Goal: Transaction & Acquisition: Purchase product/service

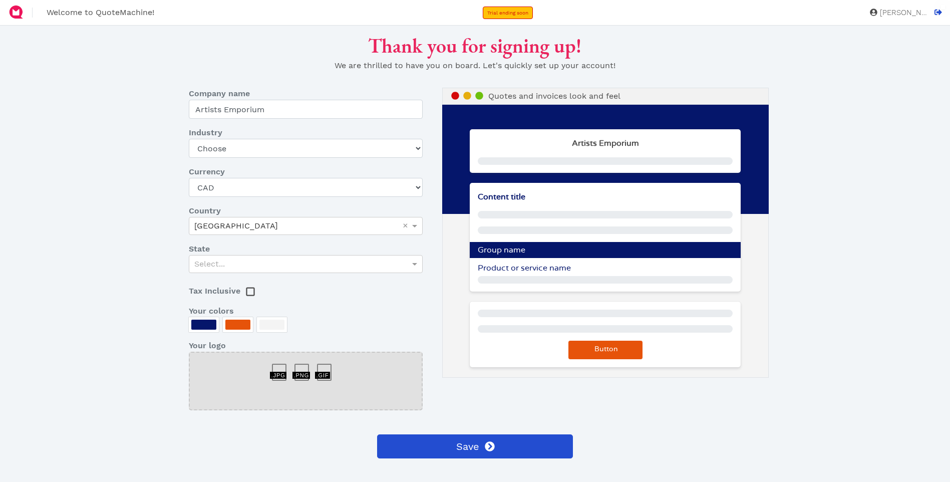
select select "CAD"
click at [242, 151] on select "Choose Art gallery Bike Books Construction (Not retail) Electronics Events Food…" at bounding box center [306, 148] width 234 height 19
select select "art-gallery"
click at [189, 139] on select "Choose Art gallery Bike Books Construction (Not retail) Electronics Events Food…" at bounding box center [306, 148] width 234 height 19
click at [334, 268] on div "Select..." at bounding box center [305, 263] width 233 height 17
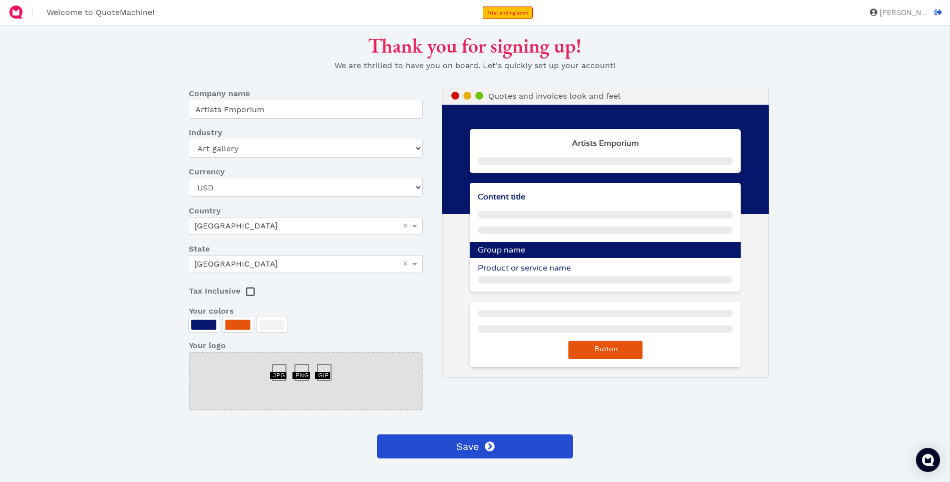
click at [252, 293] on rect at bounding box center [251, 292] width 8 height 8
click at [423, 301] on dl "Company name Artists Emporium Industry Choose Art gallery Bike Books Constructi…" at bounding box center [311, 253] width 261 height 330
click at [469, 445] on span "Save" at bounding box center [467, 446] width 25 height 15
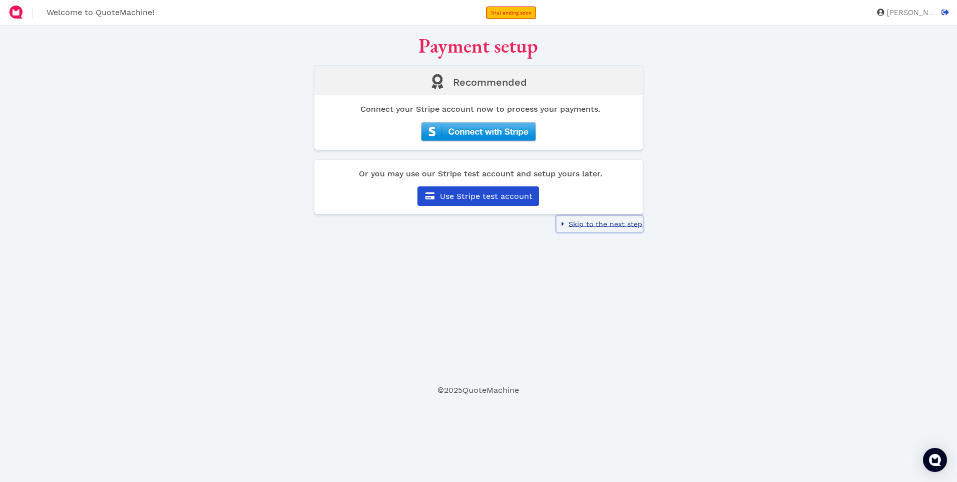
click at [593, 224] on span "Skip to the next step" at bounding box center [604, 224] width 75 height 8
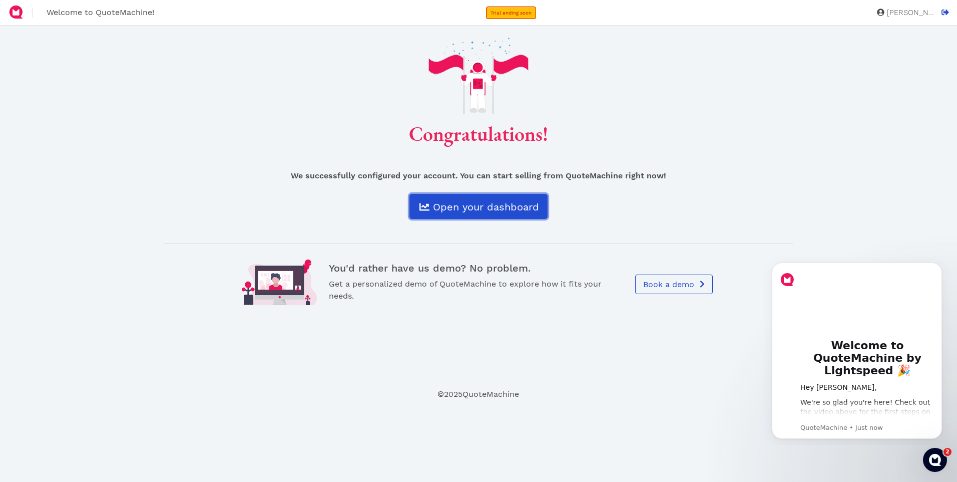
click at [474, 204] on span "Open your dashboard" at bounding box center [486, 207] width 108 height 12
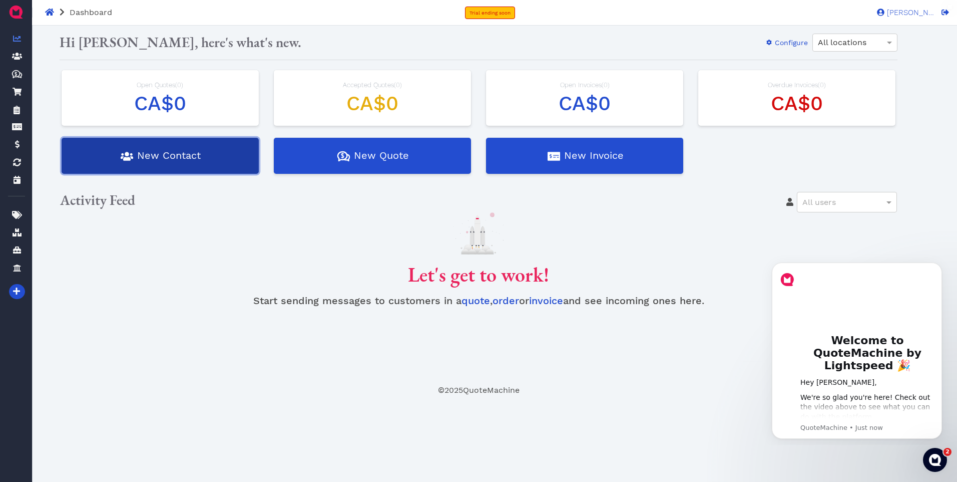
click at [184, 150] on button "New Contact" at bounding box center [160, 156] width 197 height 36
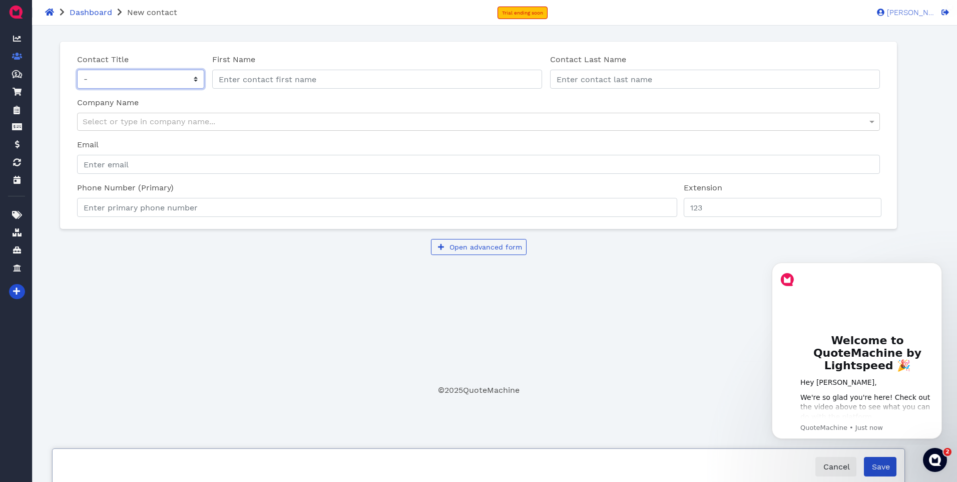
click at [146, 82] on select "- Mr Ms" at bounding box center [140, 79] width 127 height 19
click at [200, 47] on div "Contact Title - Mr Ms First Name Contact Last Name Contact last name is require…" at bounding box center [478, 135] width 837 height 187
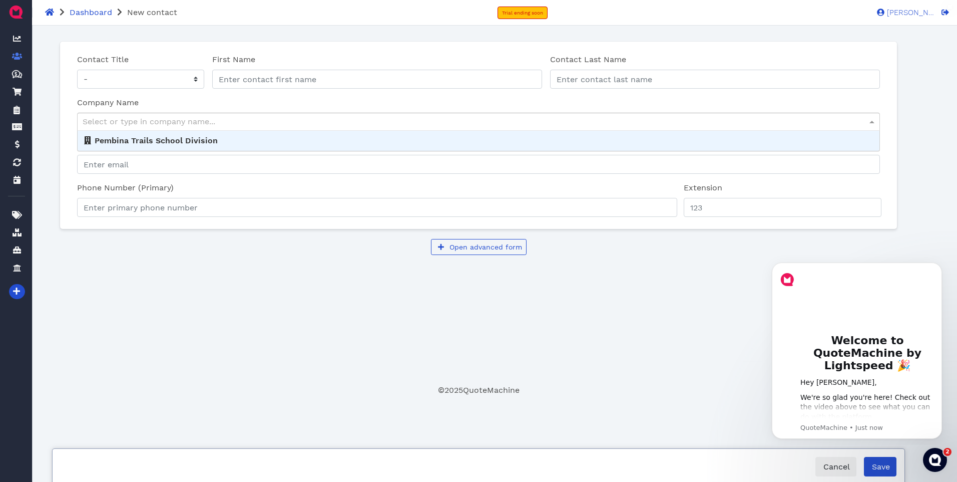
click at [143, 121] on div "Select or type in company name..." at bounding box center [479, 121] width 802 height 17
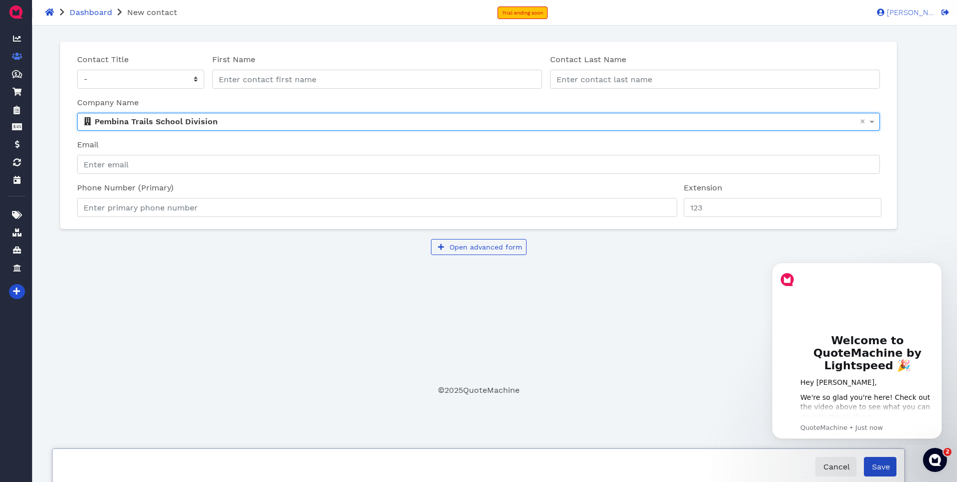
click at [289, 278] on div "Contact Title - Mr Ms First Name Contact Last Name Contact last name is require…" at bounding box center [479, 166] width 854 height 265
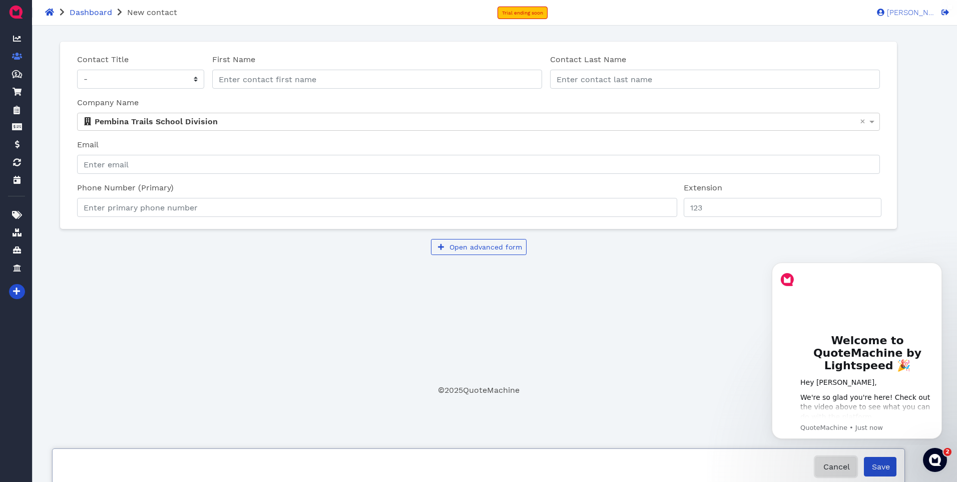
drag, startPoint x: 843, startPoint y: 468, endPoint x: 844, endPoint y: 462, distance: 6.5
click at [843, 468] on span "Cancel" at bounding box center [836, 467] width 28 height 10
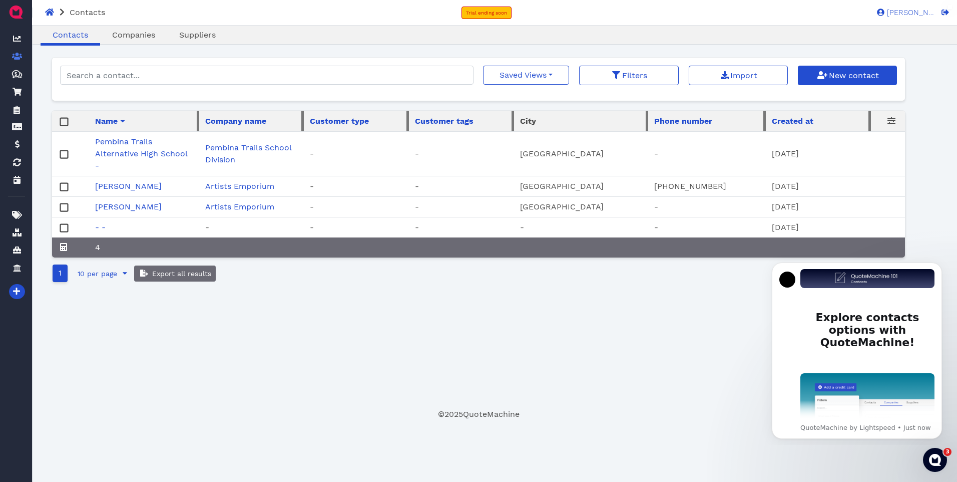
click at [197, 146] on td "Pembina Trails Alternative High School -" at bounding box center [144, 154] width 110 height 45
click at [145, 145] on link "Pembina Trails Alternative High School -" at bounding box center [141, 154] width 92 height 34
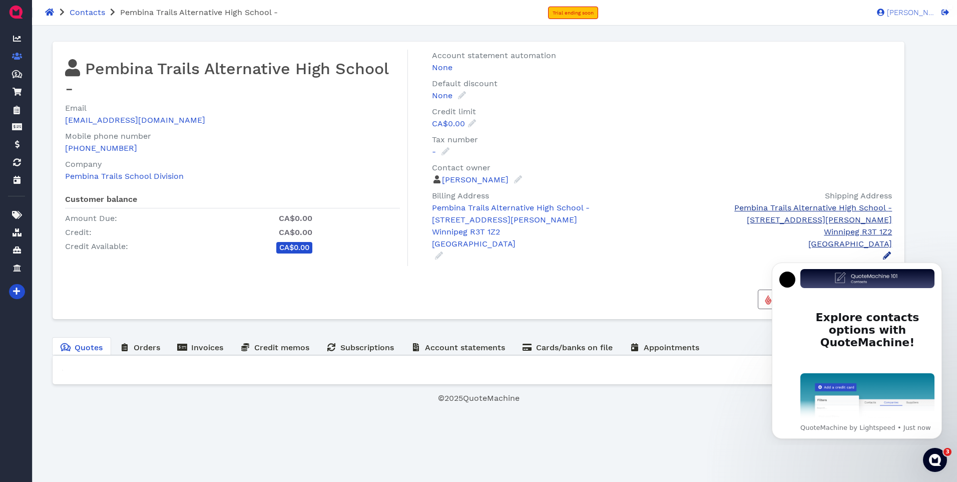
click at [849, 209] on div "Pembina Trails Alternative High School -" at bounding box center [782, 208] width 220 height 12
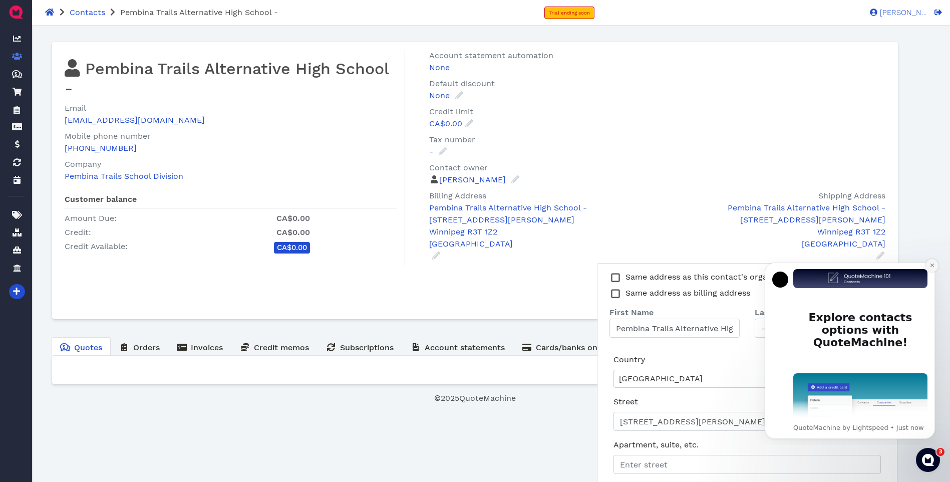
click at [931, 266] on icon "Dismiss notification" at bounding box center [932, 265] width 4 height 4
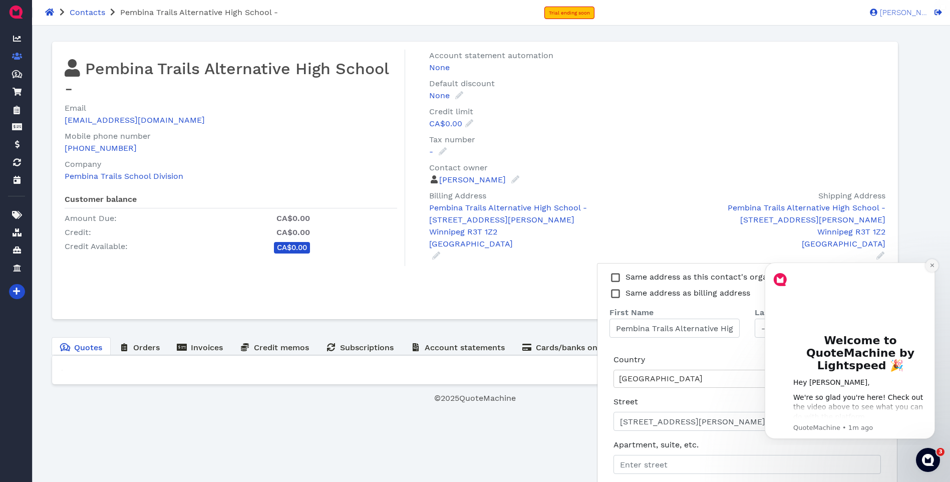
click at [934, 265] on icon "Dismiss notification" at bounding box center [932, 265] width 6 height 6
click at [933, 267] on icon "Dismiss notification" at bounding box center [932, 265] width 4 height 4
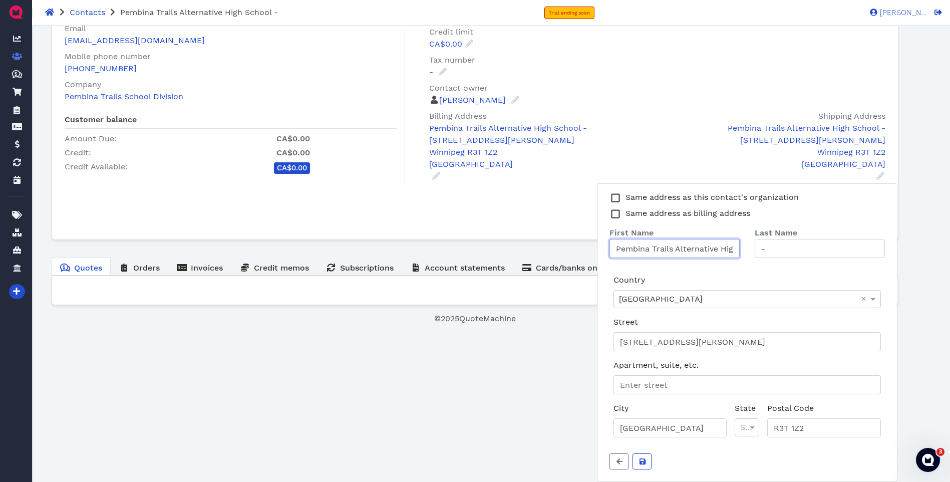
scroll to position [0, 34]
drag, startPoint x: 676, startPoint y: 249, endPoint x: 742, endPoint y: 247, distance: 66.6
click at [742, 247] on div "Pembina Trails Alternative High School" at bounding box center [674, 248] width 145 height 19
type input "P"
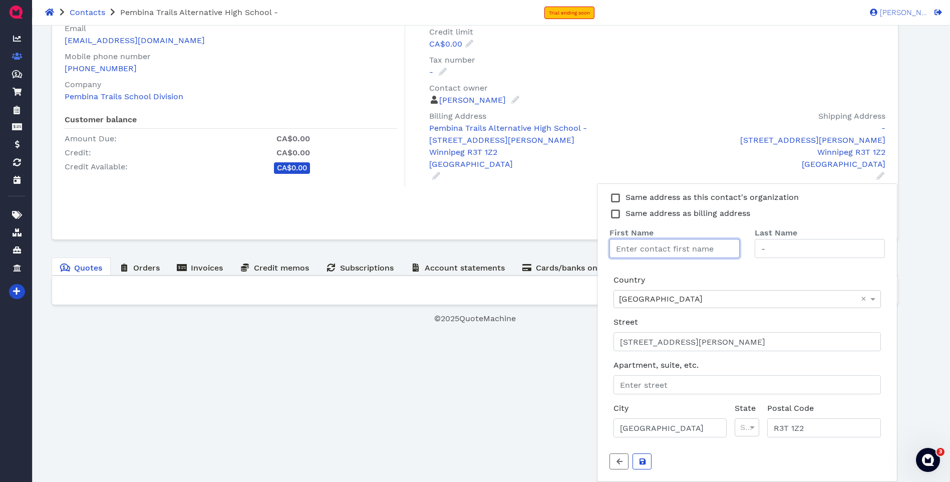
click at [656, 250] on input "First Name" at bounding box center [674, 248] width 130 height 19
type input "[PERSON_NAME]"
click at [679, 305] on div "[GEOGRAPHIC_DATA]" at bounding box center [747, 298] width 266 height 17
click at [705, 276] on div "Country [GEOGRAPHIC_DATA] ×" at bounding box center [746, 291] width 275 height 42
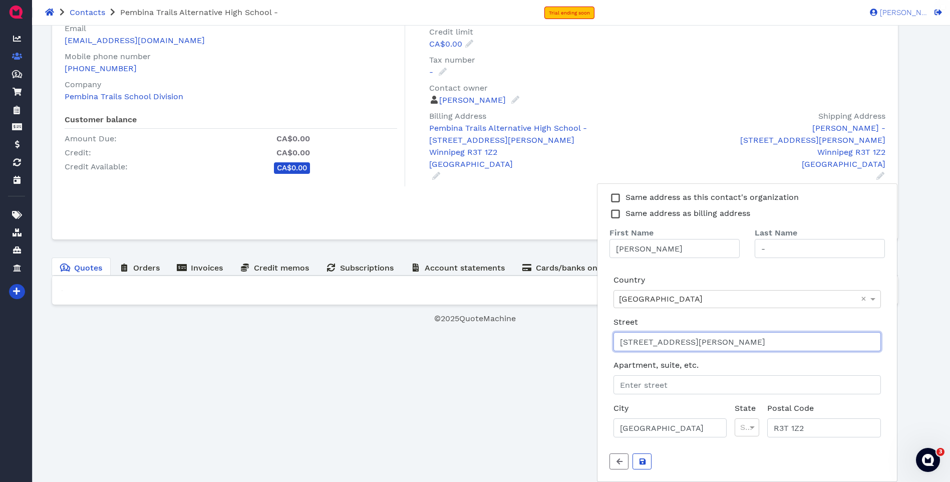
click at [673, 345] on input "[STREET_ADDRESS][PERSON_NAME]" at bounding box center [746, 341] width 267 height 19
drag, startPoint x: 740, startPoint y: 340, endPoint x: 603, endPoint y: 344, distance: 137.2
click at [603, 344] on div "Same address as this contact's organization Same address as billing address Fir…" at bounding box center [747, 332] width 300 height 298
type input "[STREET_ADDRESS][PERSON_NAME]"
click at [715, 313] on div "Street [STREET_ADDRESS][PERSON_NAME]" at bounding box center [746, 333] width 275 height 43
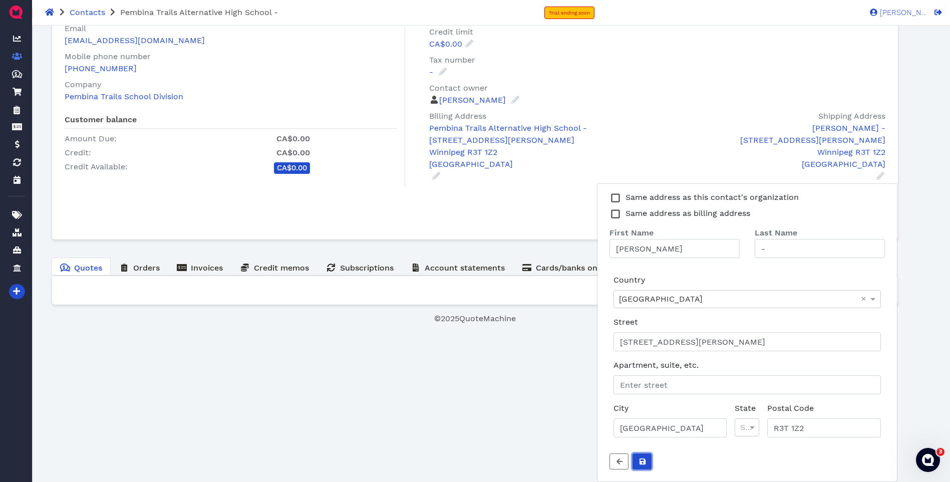
click at [645, 464] on icon "submit" at bounding box center [642, 461] width 6 height 6
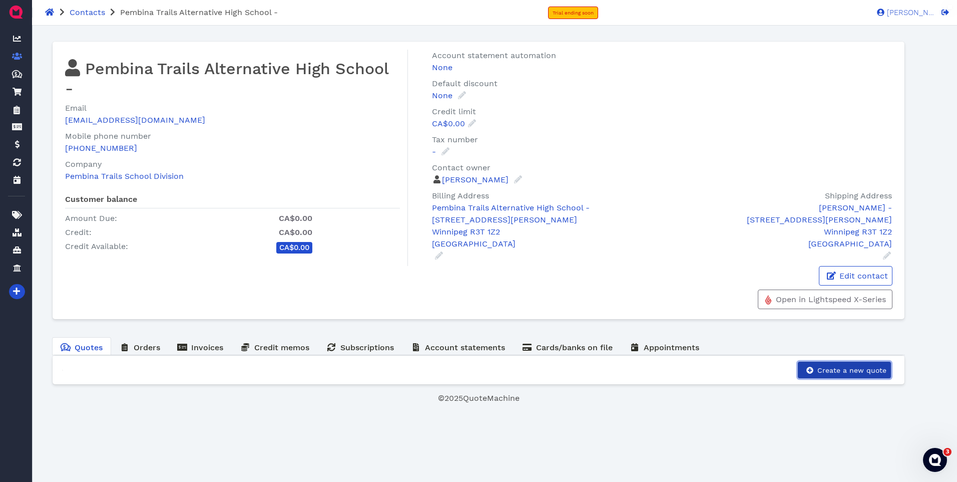
click at [840, 369] on span "Create a new quote" at bounding box center [851, 370] width 71 height 8
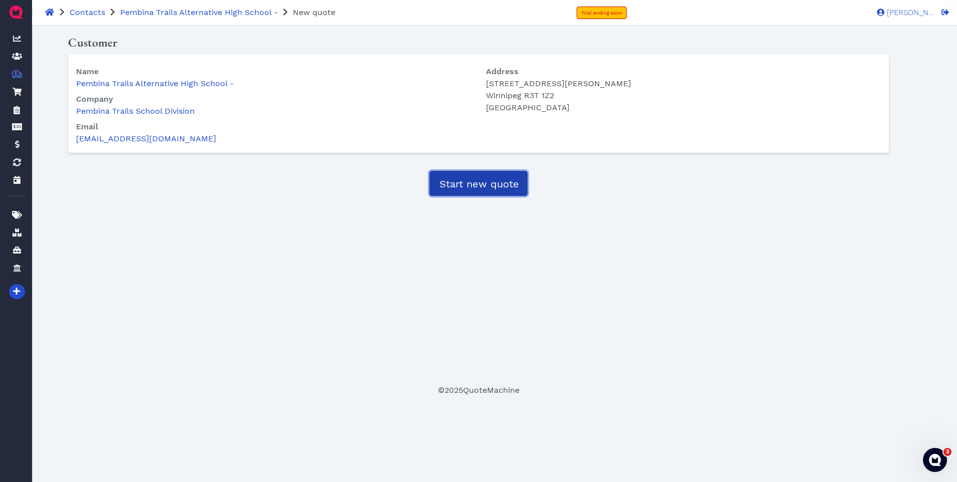
click at [472, 188] on span "Start new quote" at bounding box center [478, 184] width 81 height 12
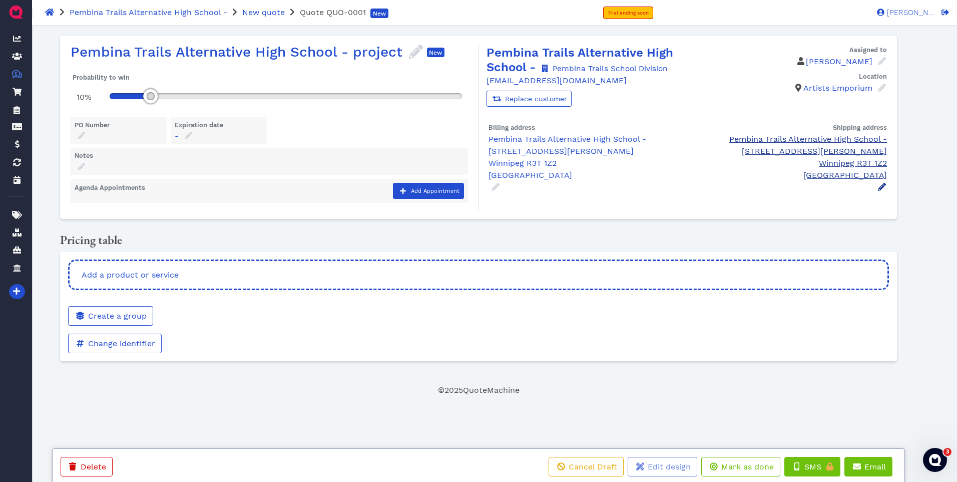
click at [880, 188] on icon at bounding box center [882, 187] width 8 height 8
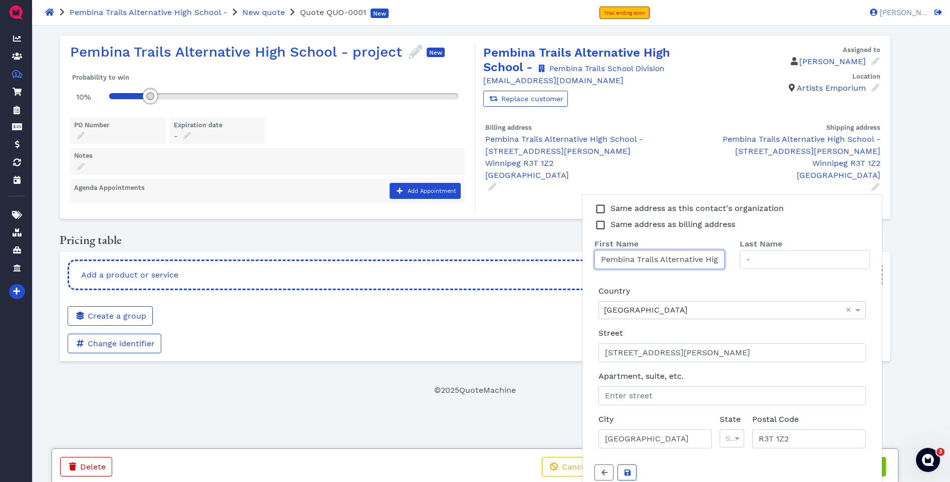
drag, startPoint x: 700, startPoint y: 259, endPoint x: 592, endPoint y: 259, distance: 108.1
click at [592, 259] on div "Pembina Trails Alternative High School" at bounding box center [659, 259] width 145 height 19
drag, startPoint x: 678, startPoint y: 259, endPoint x: 597, endPoint y: 262, distance: 81.7
click at [597, 262] on input "Dah School" at bounding box center [659, 259] width 130 height 19
type input "[PERSON_NAME]"
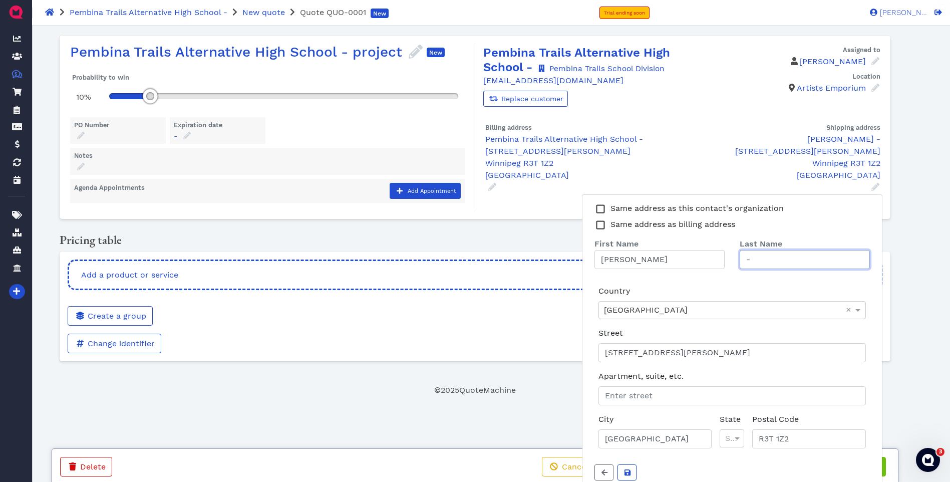
click at [835, 268] on input "-" at bounding box center [804, 259] width 130 height 19
type input "-[PERSON_NAME]"
click at [784, 282] on div "Country [GEOGRAPHIC_DATA] ×" at bounding box center [731, 302] width 275 height 42
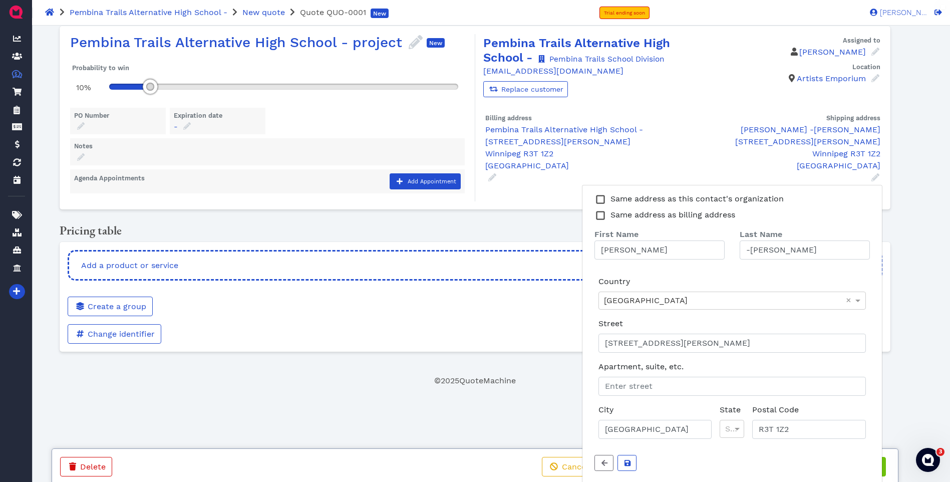
scroll to position [11, 0]
click at [626, 463] on icon "submit" at bounding box center [627, 461] width 6 height 6
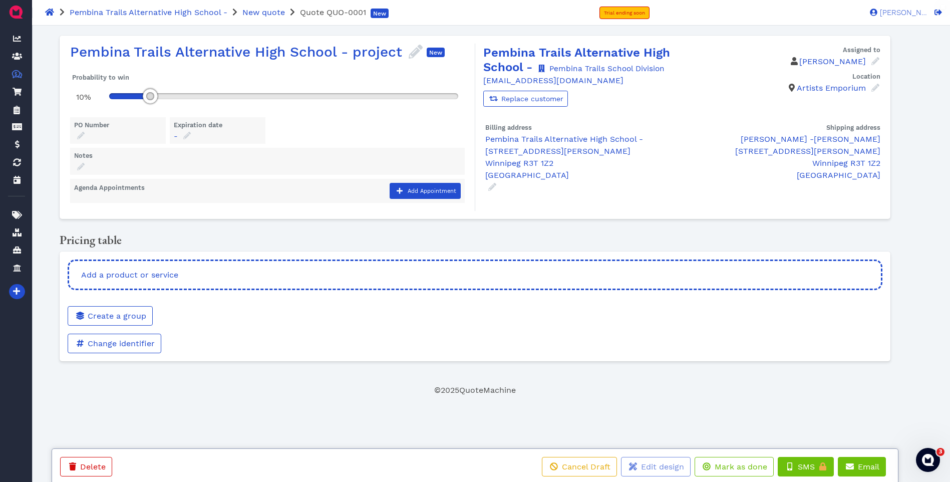
scroll to position [0, 0]
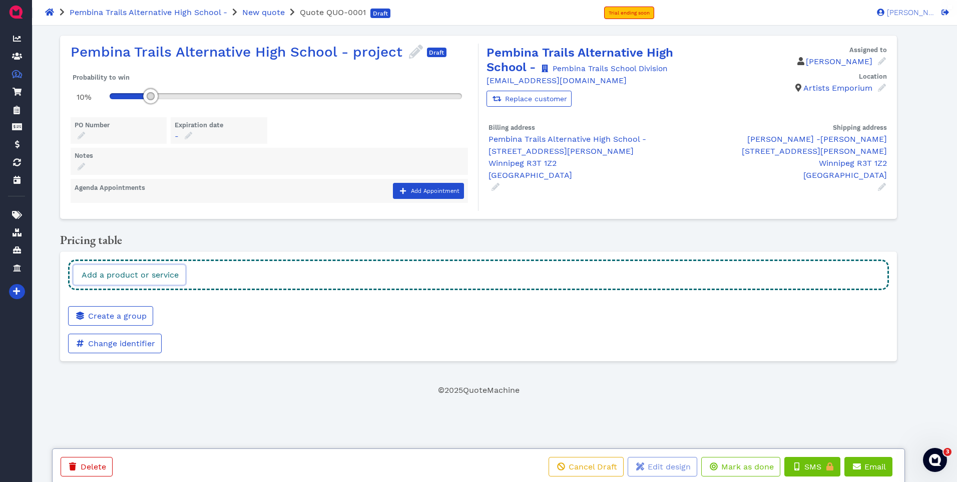
click at [111, 274] on span "Add a product or service" at bounding box center [129, 275] width 99 height 10
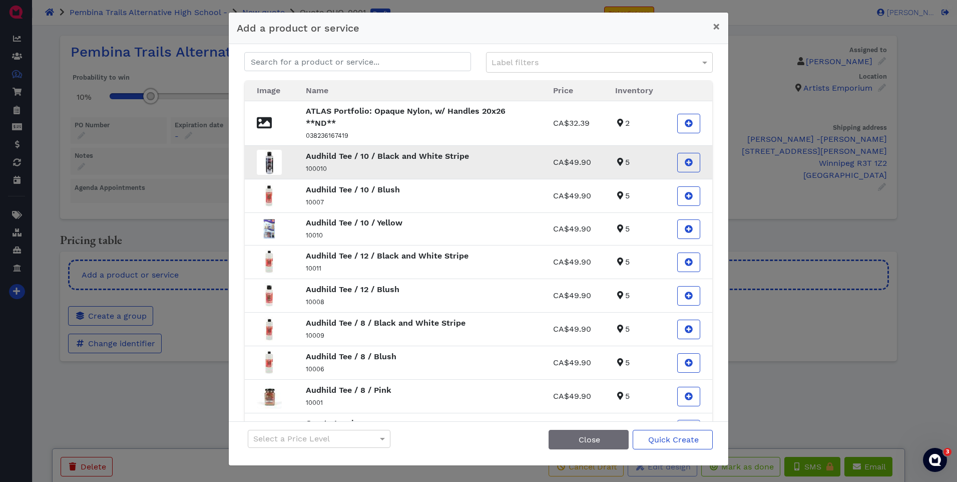
click at [357, 162] on p "Audhild Tee / 10 / Black and White Stripe" at bounding box center [417, 156] width 223 height 12
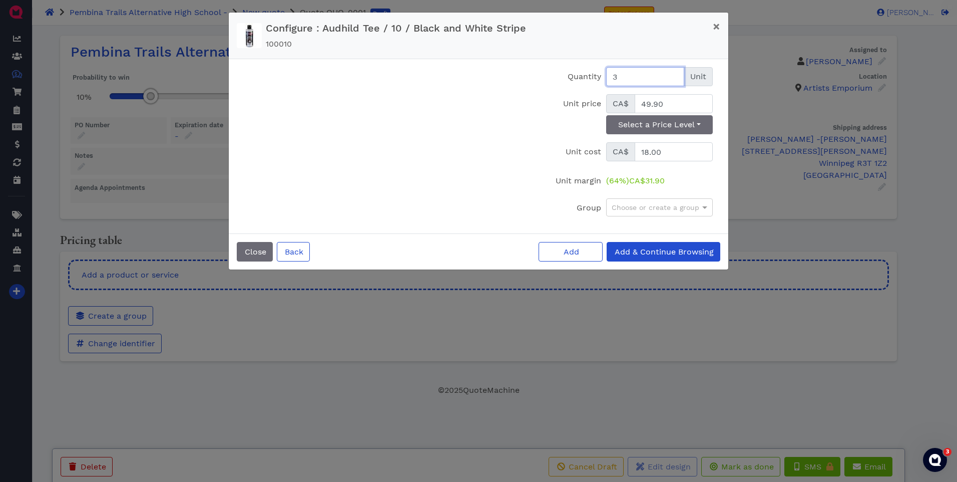
type input "3"
click at [539, 242] on button "Add" at bounding box center [571, 252] width 64 height 20
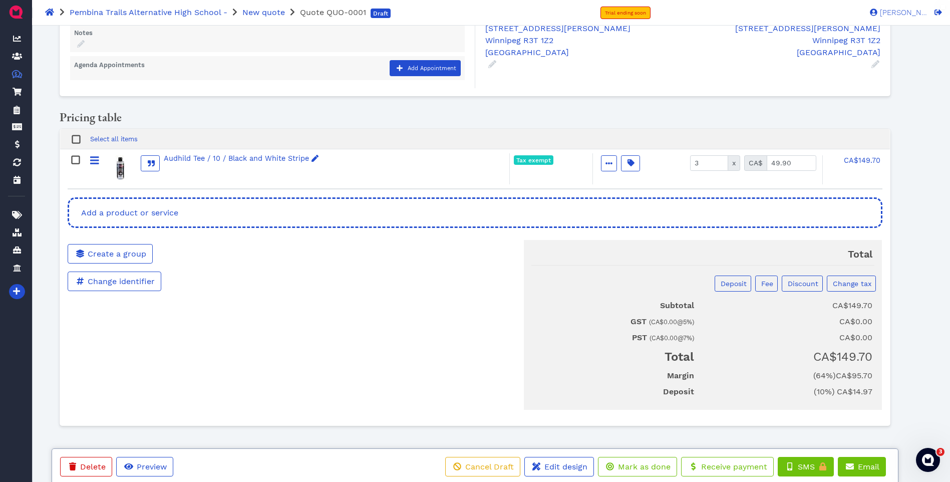
scroll to position [73, 0]
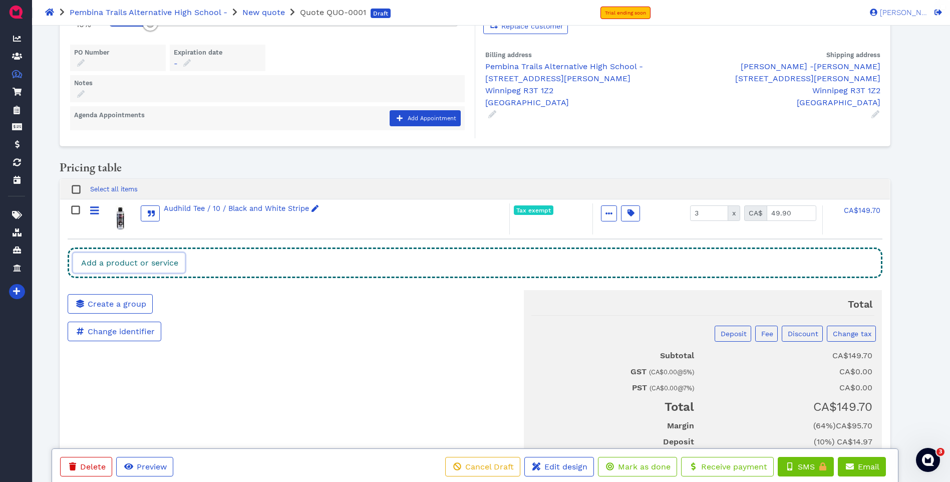
click at [164, 264] on span "Add a product or service" at bounding box center [129, 263] width 99 height 10
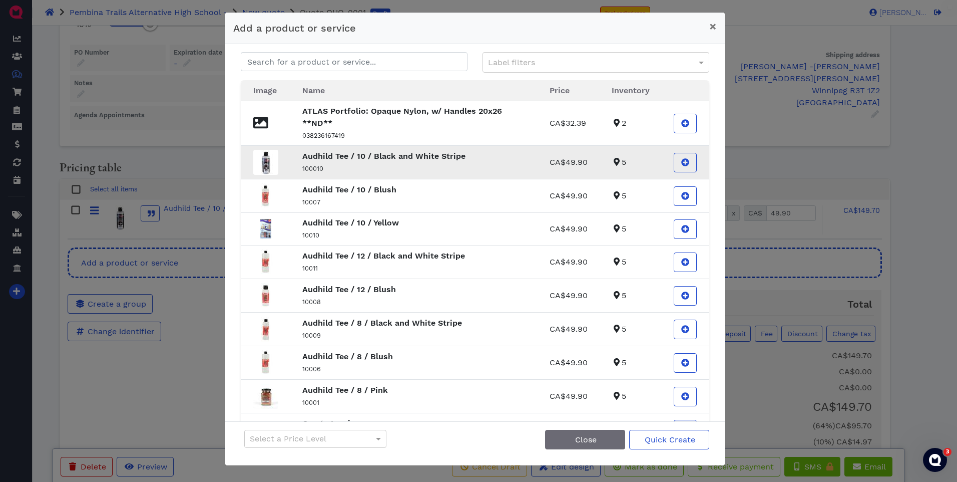
click at [388, 164] on p "100010" at bounding box center [413, 168] width 223 height 12
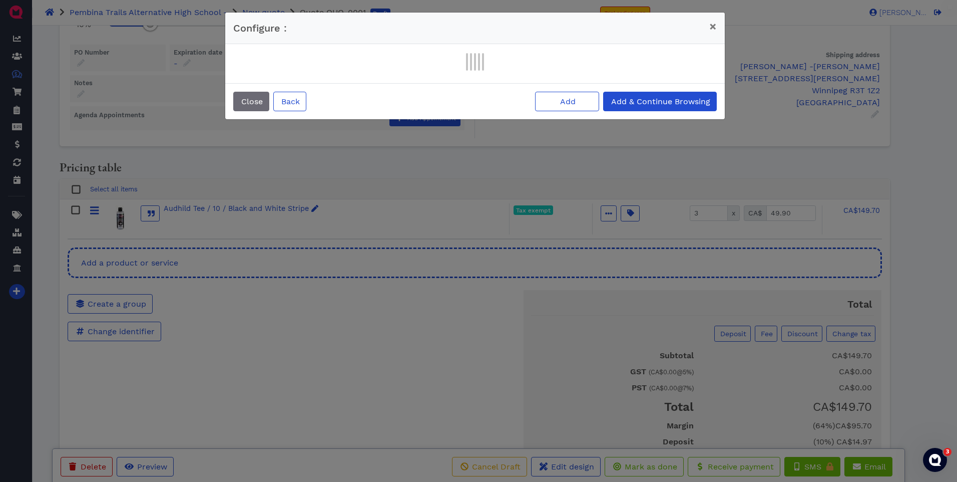
click at [388, 164] on div "Configure : × Close Back Add Add & Continue Browsing" at bounding box center [478, 241] width 957 height 482
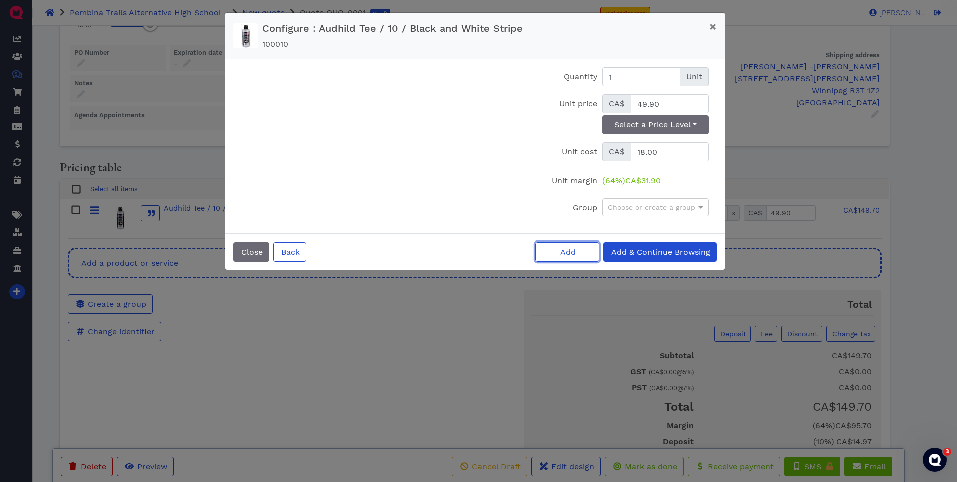
drag, startPoint x: 576, startPoint y: 252, endPoint x: 522, endPoint y: 288, distance: 65.4
click at [576, 253] on button "Add" at bounding box center [567, 252] width 64 height 20
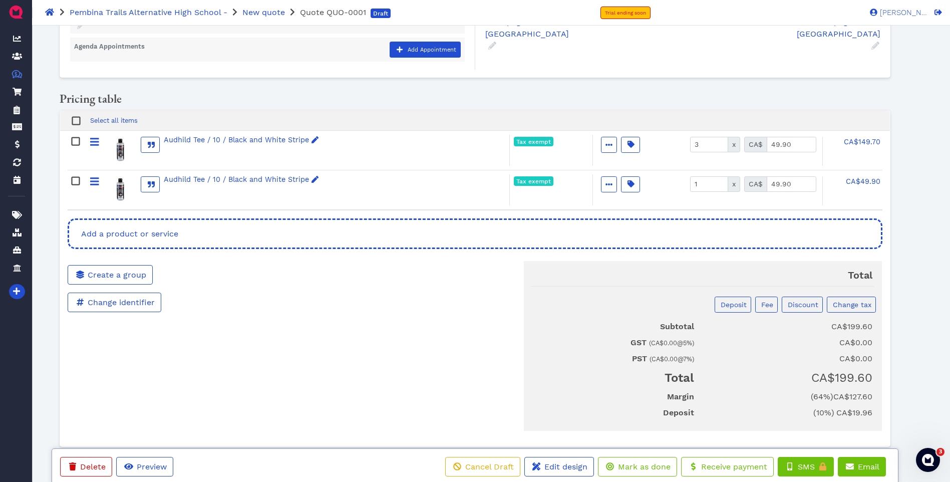
scroll to position [162, 0]
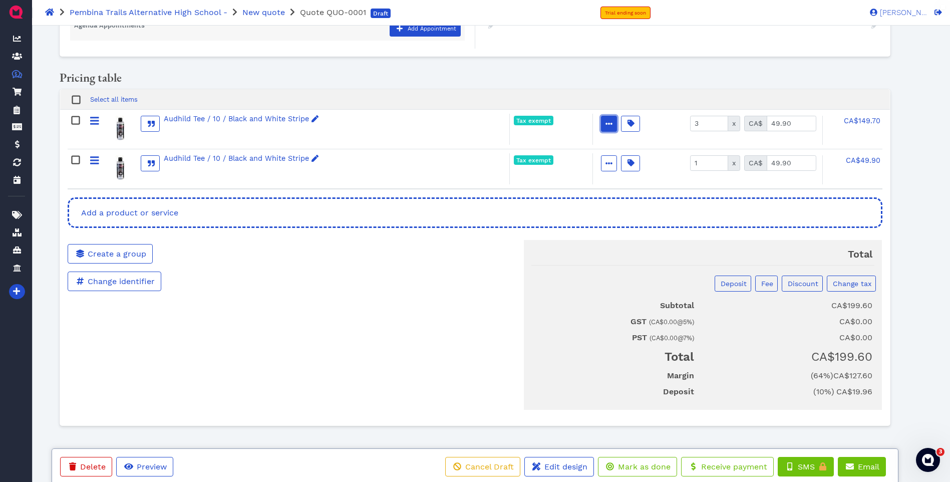
click at [611, 121] on icon "button" at bounding box center [608, 123] width 7 height 7
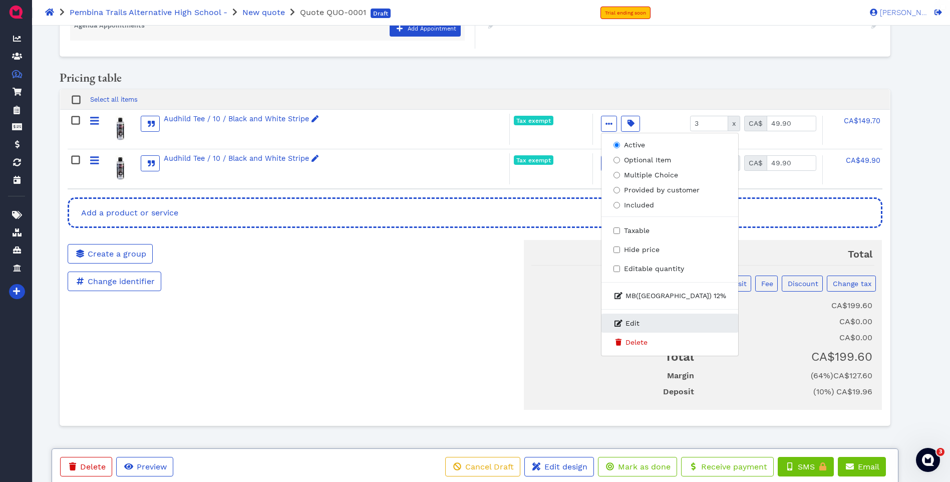
click at [635, 324] on span "Edit" at bounding box center [632, 323] width 14 height 11
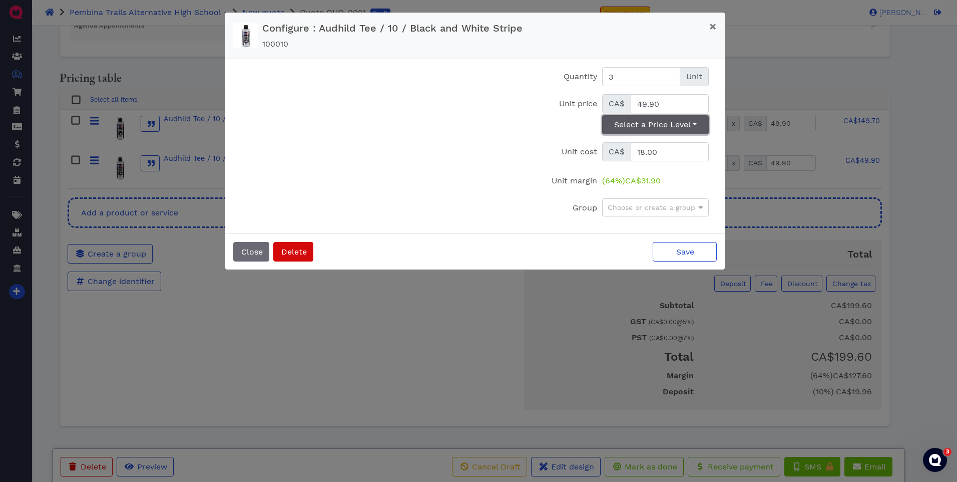
click at [689, 126] on button "Select a Price Level" at bounding box center [655, 124] width 107 height 19
click at [670, 49] on div "Configure : Audhild Tee / 10 / Black and White Stripe 100010 Audhild Tee / 10 /…" at bounding box center [467, 36] width 483 height 30
click at [715, 29] on span "×" at bounding box center [713, 27] width 8 height 14
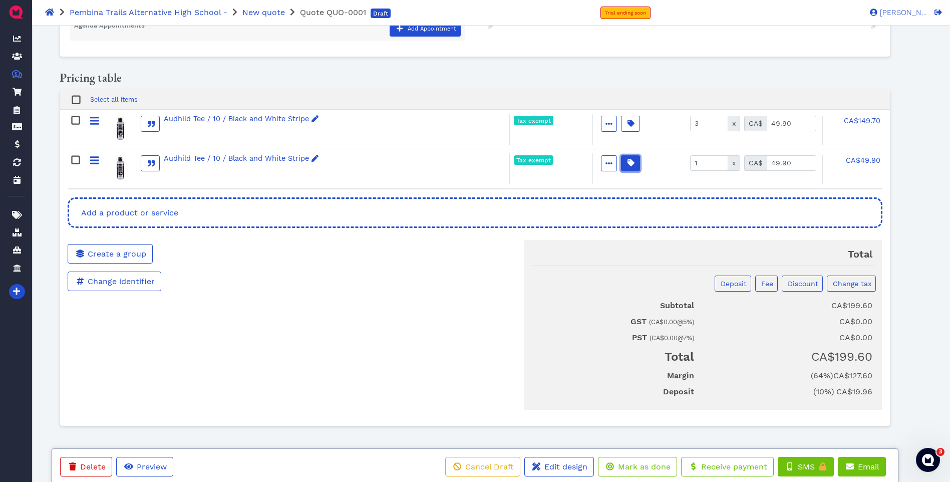
click at [633, 163] on icon "button" at bounding box center [630, 162] width 7 height 7
click at [334, 289] on div "Create a group Change identifier QUO-0001" at bounding box center [198, 323] width 276 height 190
click at [934, 282] on div "[PERSON_NAME] Dashboard Contacts Quotes Created with Sketch. $ Quotes Order For…" at bounding box center [475, 172] width 950 height 618
click at [491, 261] on div "Total Deposit Fee Discount Change tax Subtotal CA$199.60 GST ( CA$0.00 @ 5 %) C…" at bounding box center [612, 319] width 553 height 182
drag, startPoint x: 387, startPoint y: 344, endPoint x: 392, endPoint y: 343, distance: 5.0
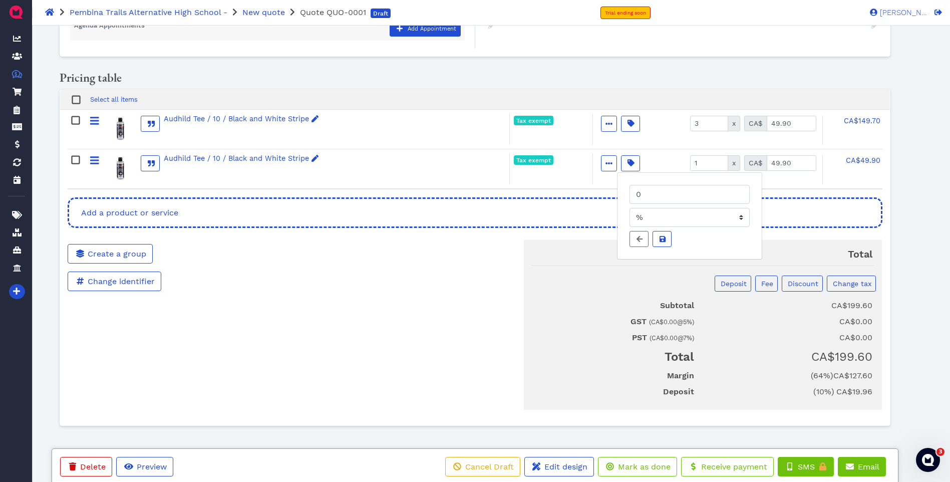
click at [388, 344] on div "Total Deposit Fee Discount Change tax Subtotal CA$199.60 GST ( CA$0.00 @ 5 %) C…" at bounding box center [612, 319] width 553 height 182
click at [160, 465] on span "Preview" at bounding box center [151, 467] width 32 height 10
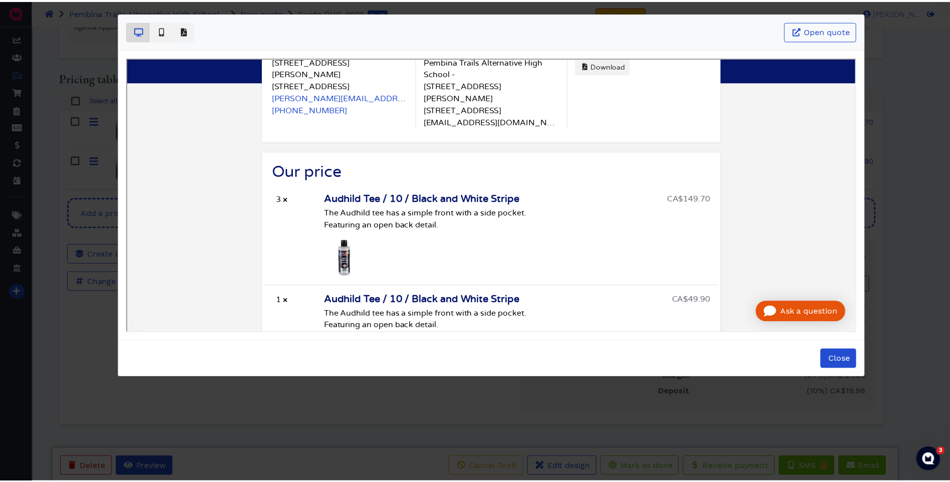
scroll to position [0, 0]
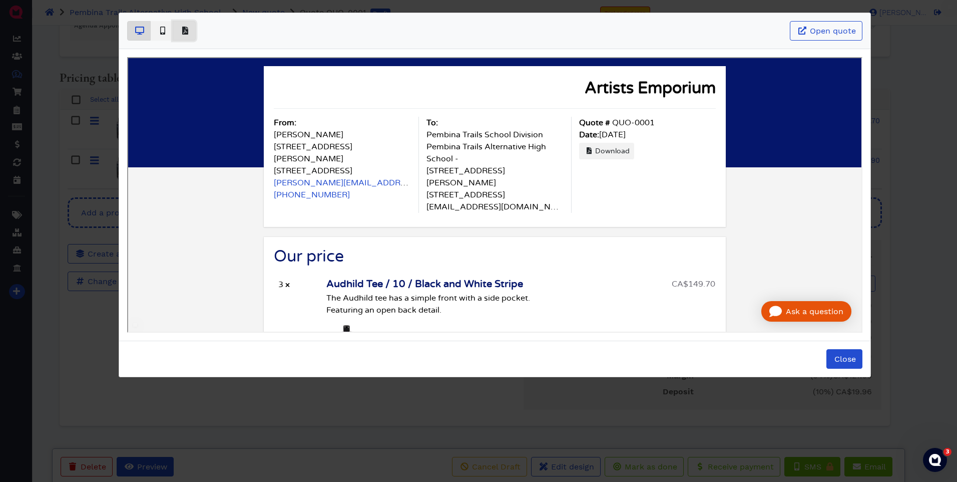
click at [190, 36] on button "Basic example" at bounding box center [184, 31] width 23 height 20
click at [838, 359] on span "Close" at bounding box center [844, 359] width 23 height 10
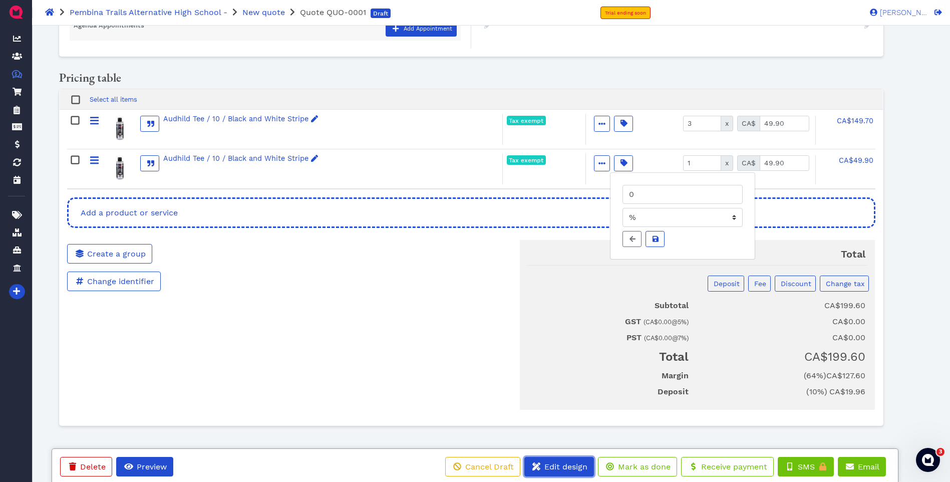
click at [568, 468] on span "Edit design" at bounding box center [565, 467] width 45 height 10
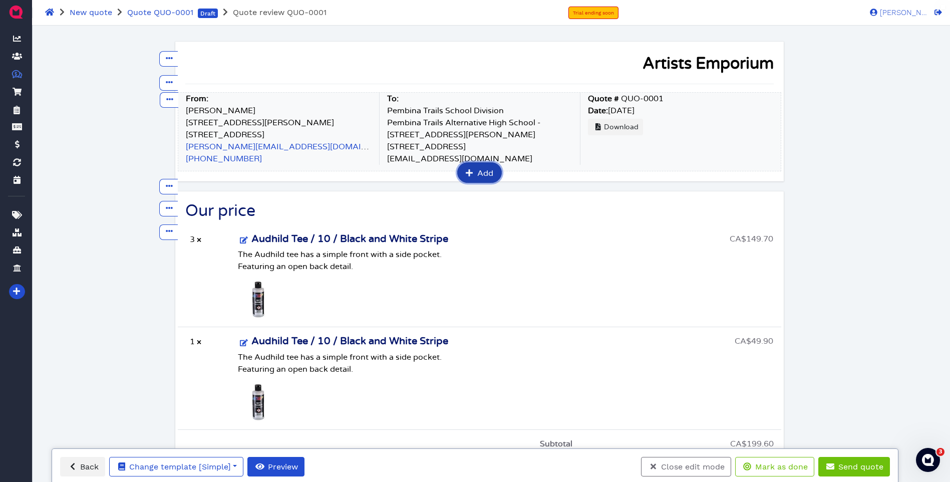
click at [477, 173] on span "Add" at bounding box center [485, 173] width 18 height 8
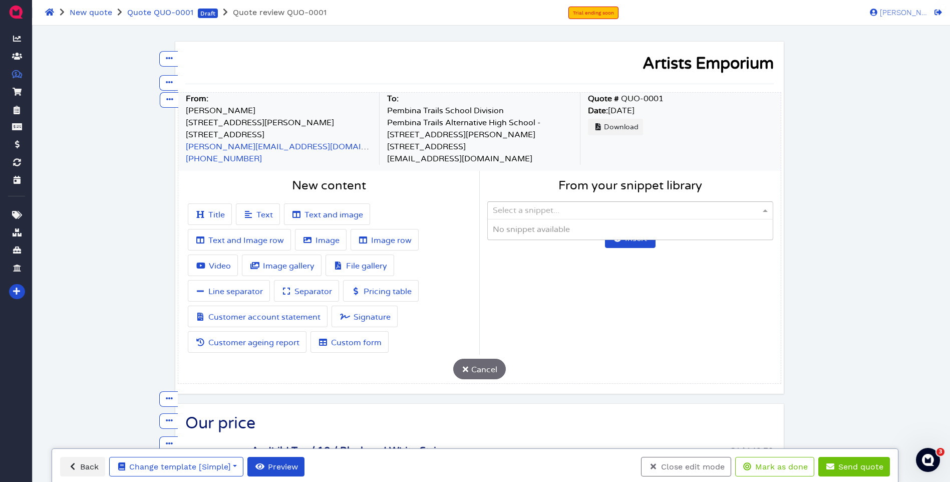
click at [637, 213] on div "Select a snippet..." at bounding box center [630, 210] width 285 height 17
click at [455, 193] on div "New content" at bounding box center [328, 190] width 301 height 23
click at [167, 99] on icon at bounding box center [170, 99] width 7 height 2
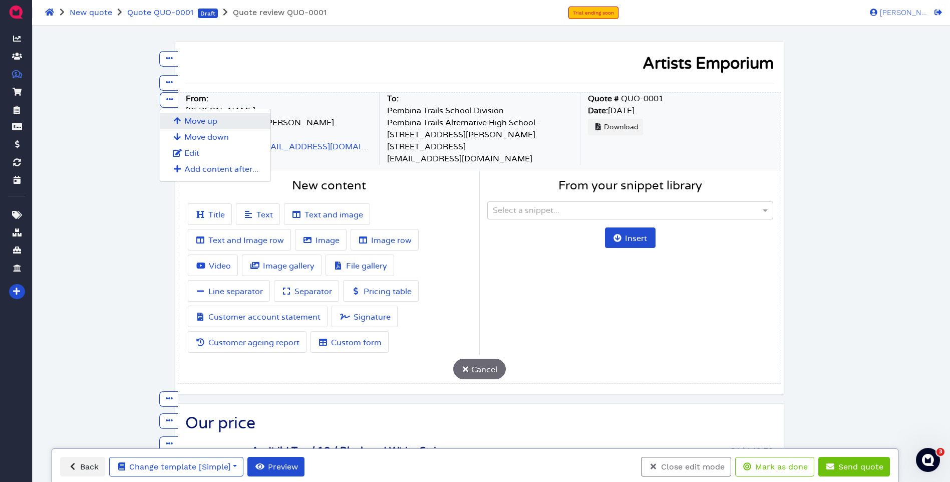
click at [201, 121] on span "Move up" at bounding box center [200, 121] width 33 height 8
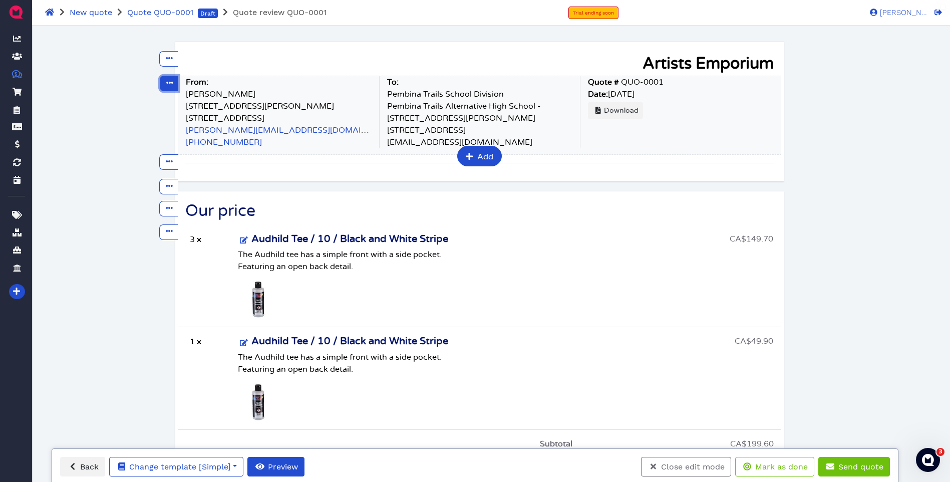
click at [170, 87] on span at bounding box center [169, 83] width 10 height 11
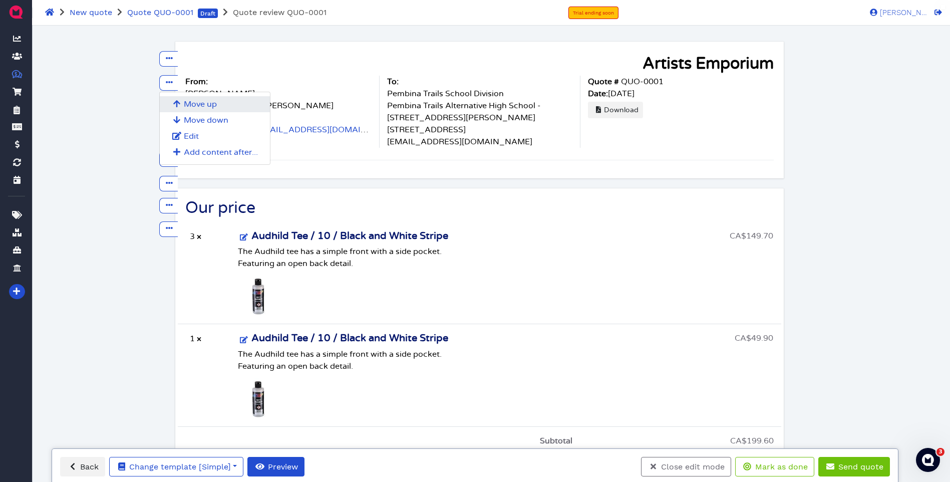
click at [191, 102] on span "Move up" at bounding box center [200, 104] width 33 height 8
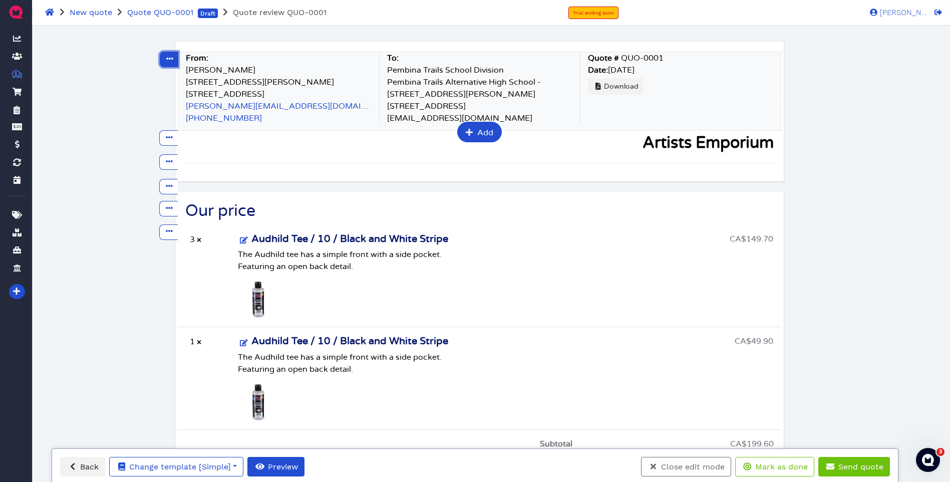
click at [174, 59] on button at bounding box center [169, 60] width 19 height 16
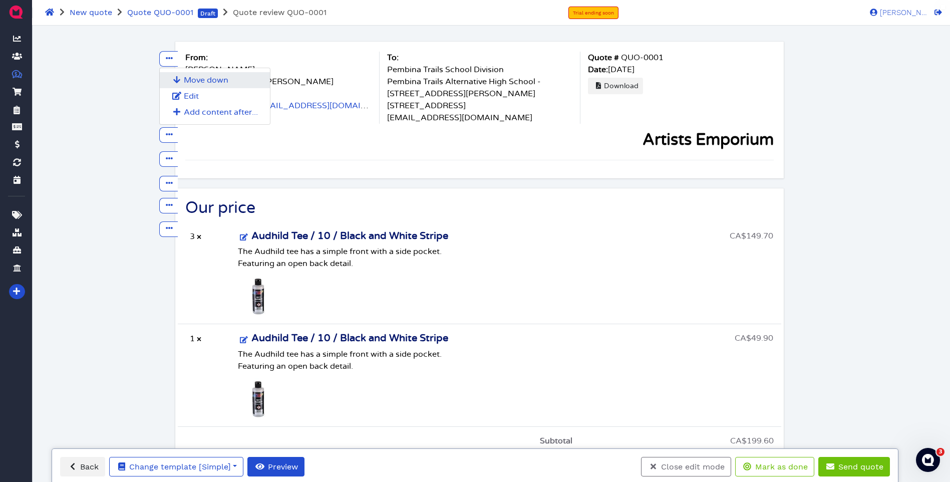
click at [198, 82] on span "Move down" at bounding box center [206, 80] width 45 height 8
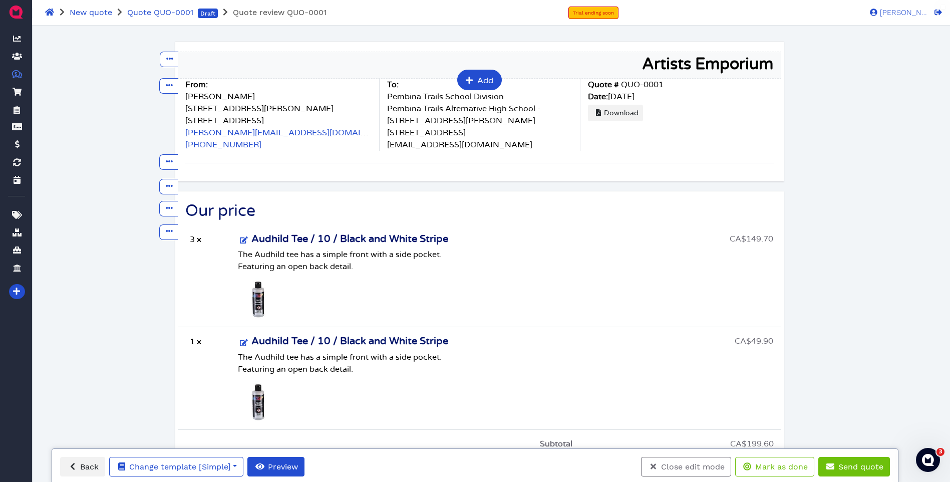
click at [642, 63] on strong "Artists Emporium" at bounding box center [707, 64] width 131 height 16
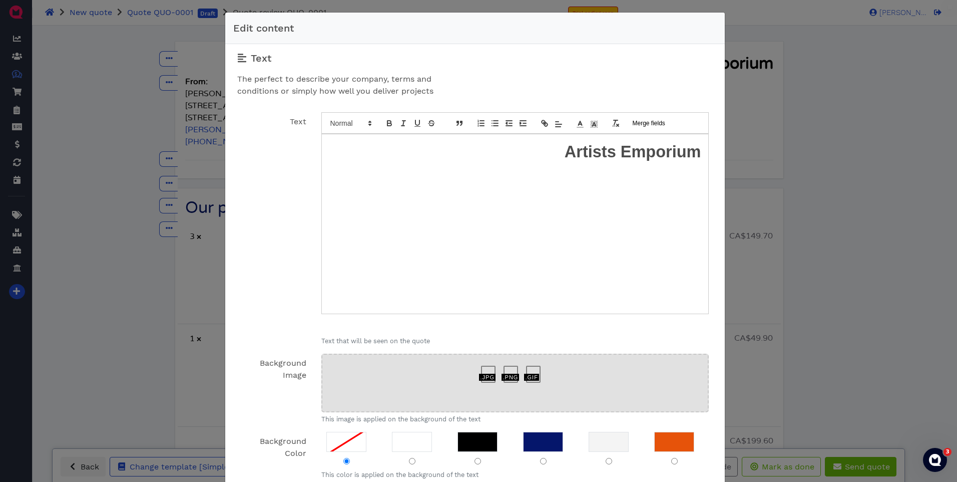
click at [565, 152] on strong "Artists Emporium" at bounding box center [633, 152] width 137 height 18
click at [555, 138] on line at bounding box center [558, 138] width 6 height 0
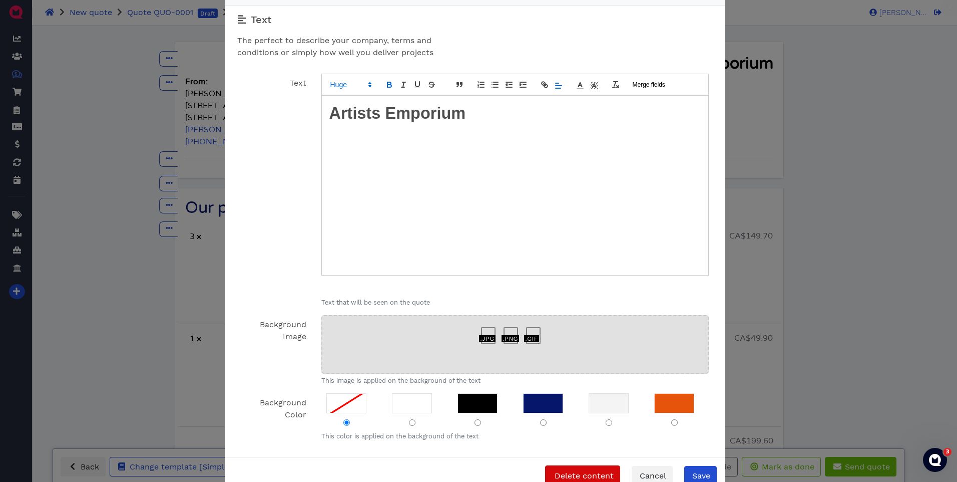
scroll to position [63, 0]
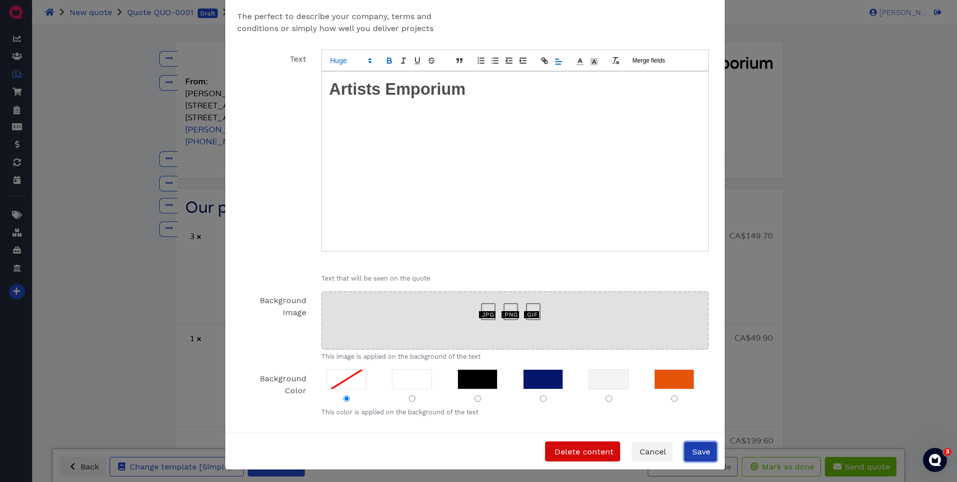
click at [695, 452] on span "Save" at bounding box center [701, 452] width 20 height 10
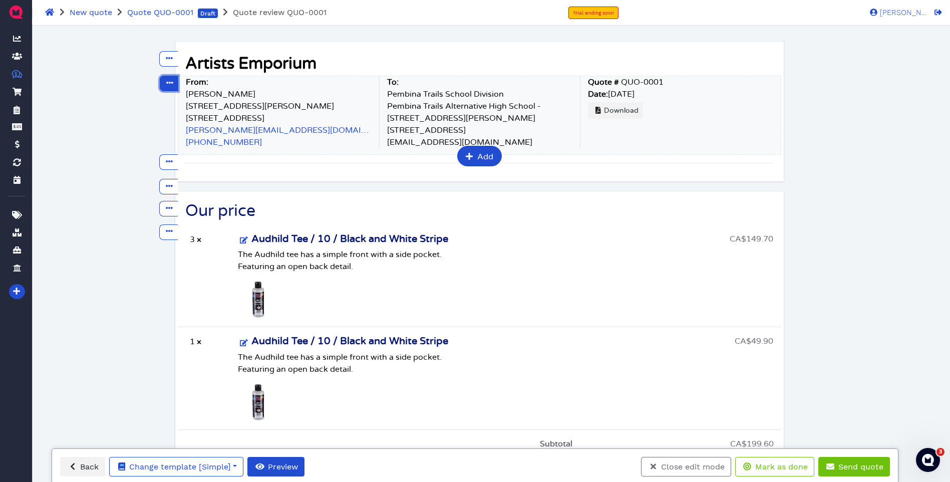
click at [164, 82] on span at bounding box center [169, 83] width 10 height 11
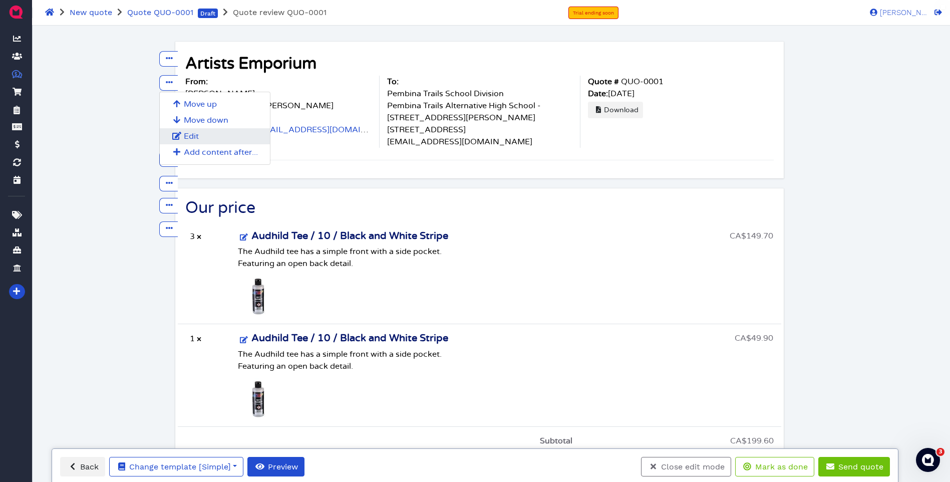
click at [196, 136] on span "Edit" at bounding box center [191, 136] width 15 height 8
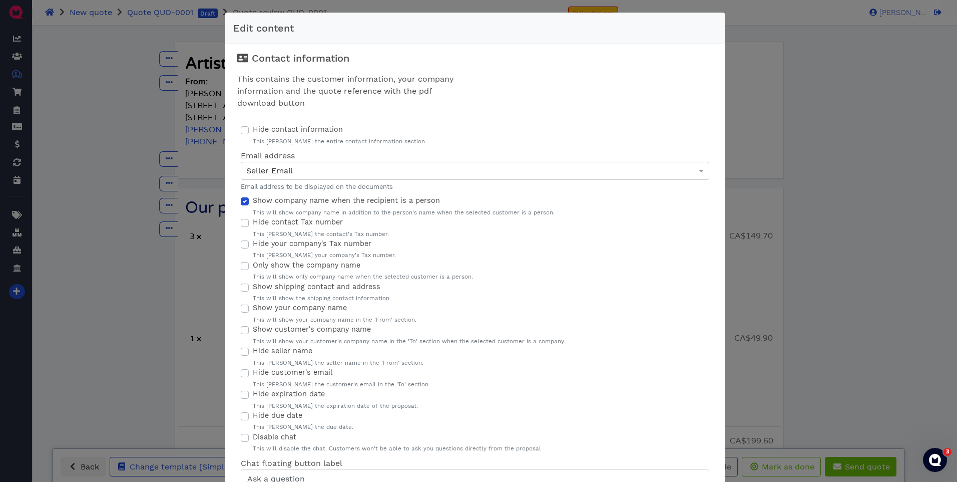
click at [253, 204] on label "Show company name when the recipient is a person" at bounding box center [346, 200] width 187 height 11
click at [241, 204] on input "Show company name when the recipient is a person" at bounding box center [245, 200] width 8 height 10
checkbox input "false"
click at [253, 290] on span "Show shipping contact and address" at bounding box center [317, 286] width 128 height 8
click at [249, 290] on input "Show shipping contact and address" at bounding box center [245, 286] width 8 height 10
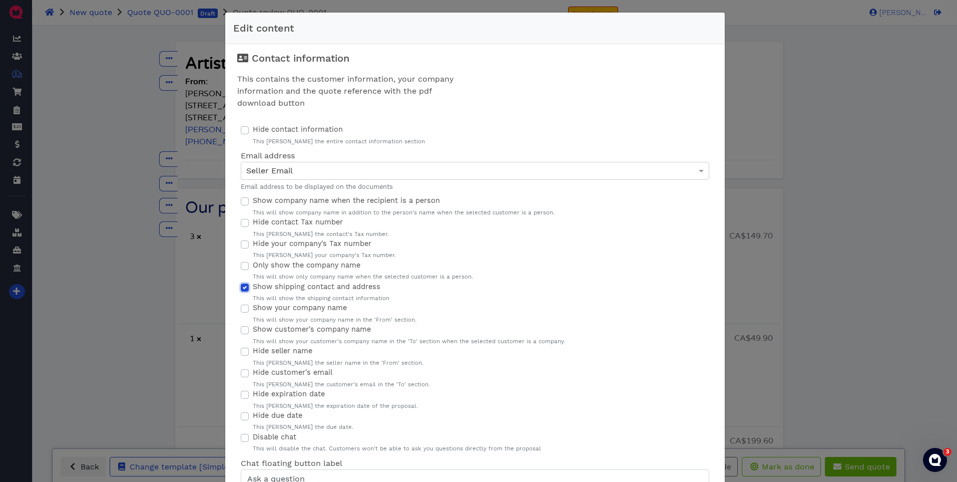
checkbox input "true"
click at [253, 330] on label "Show customer's company name" at bounding box center [312, 329] width 118 height 11
click at [241, 330] on input "Show customer's company name" at bounding box center [245, 329] width 8 height 10
checkbox input "true"
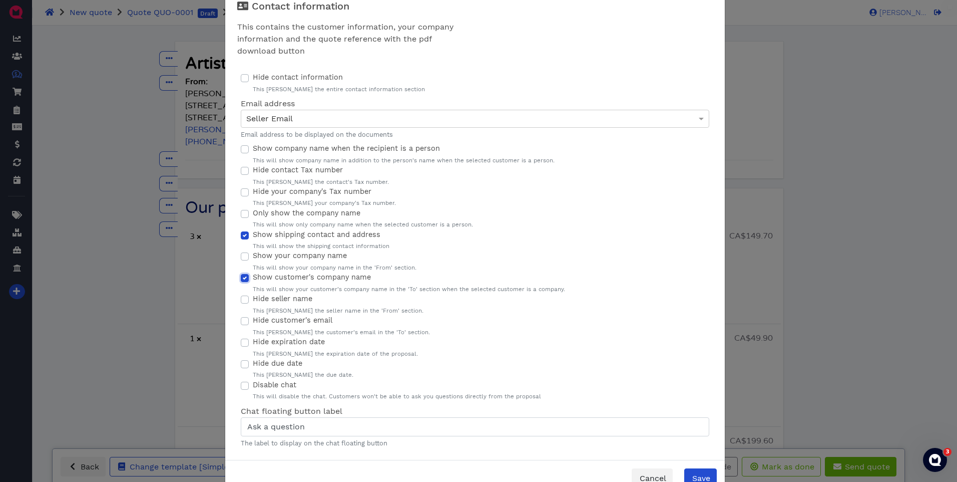
scroll to position [79, 0]
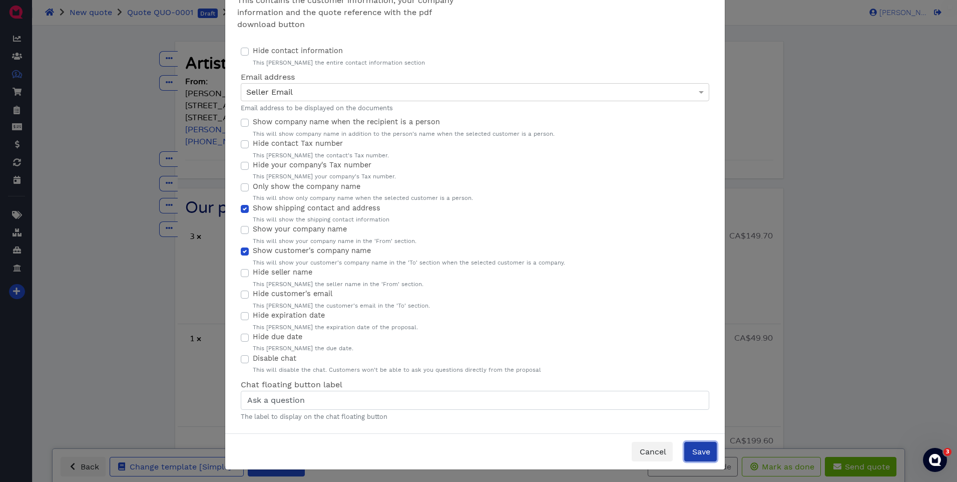
click at [698, 448] on span "Save" at bounding box center [701, 452] width 20 height 10
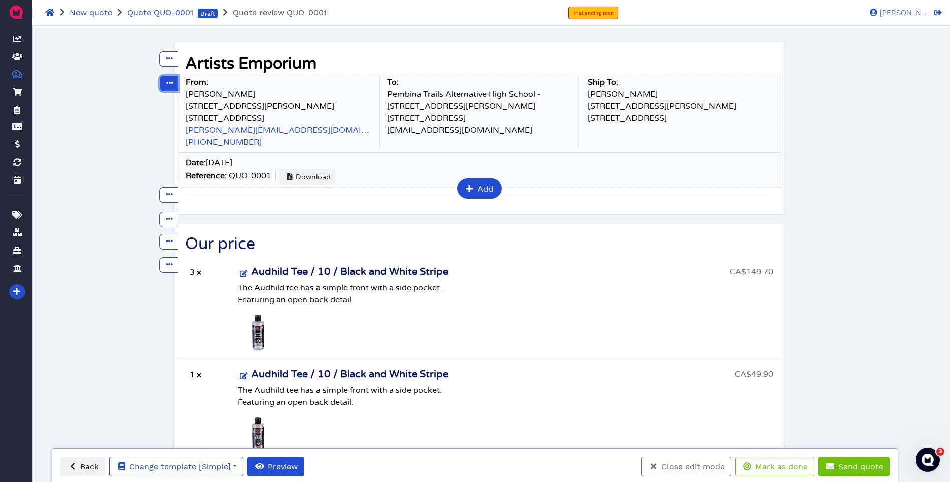
click at [167, 83] on icon at bounding box center [170, 83] width 7 height 2
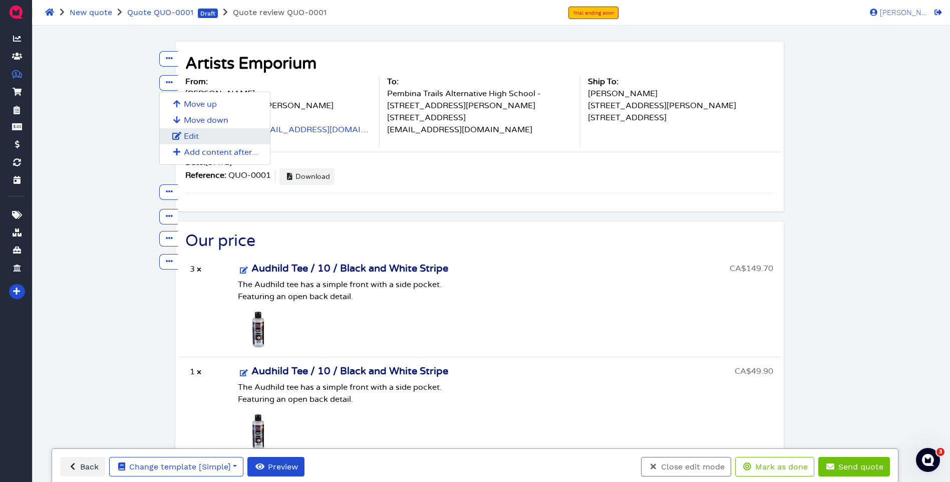
click at [195, 137] on span "Edit" at bounding box center [191, 136] width 15 height 8
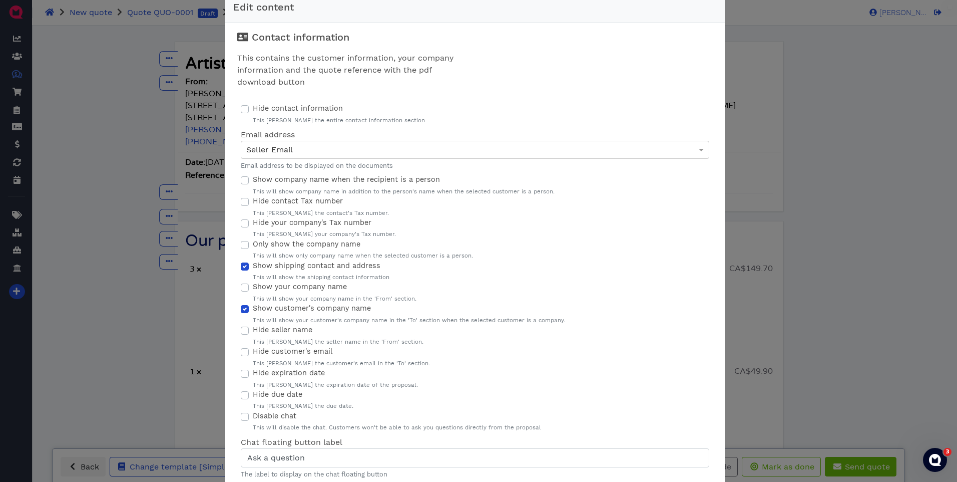
scroll to position [0, 0]
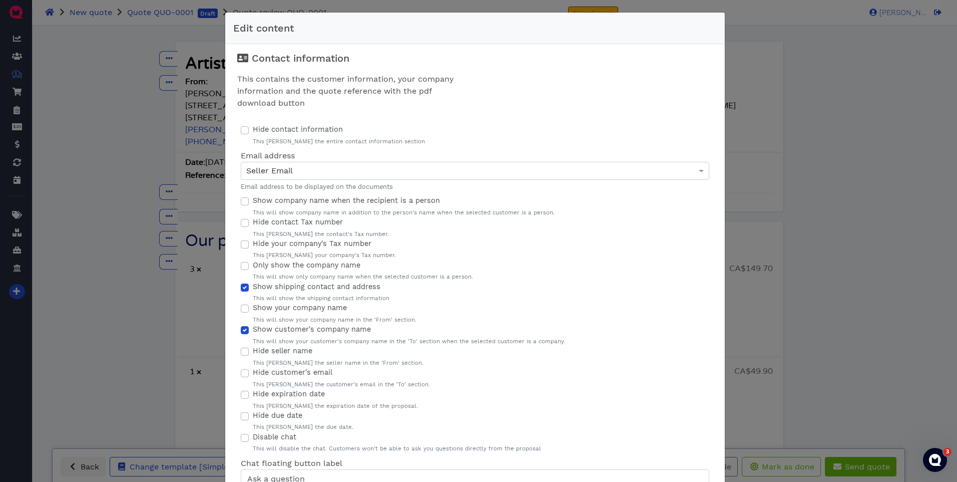
click at [253, 130] on label "Hide contact information" at bounding box center [298, 129] width 90 height 11
click at [244, 130] on input "Hide contact information" at bounding box center [245, 129] width 8 height 10
checkbox input "true"
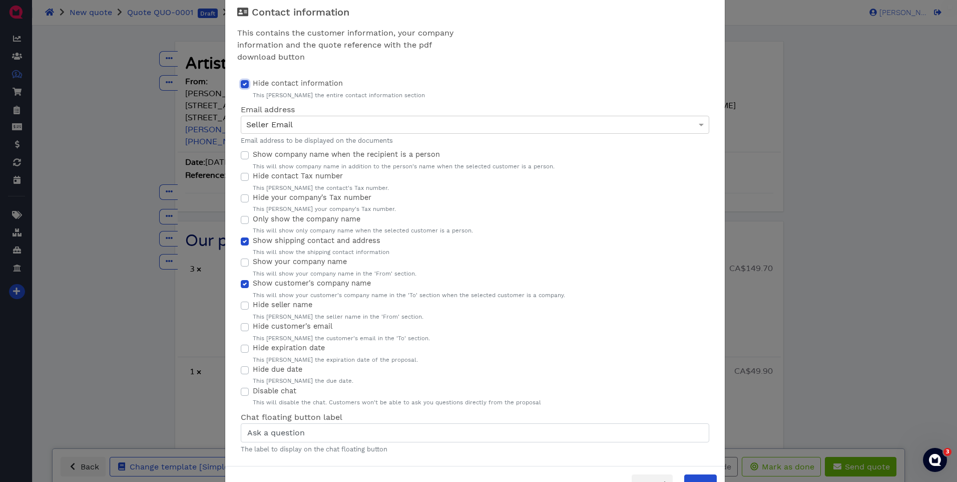
scroll to position [79, 0]
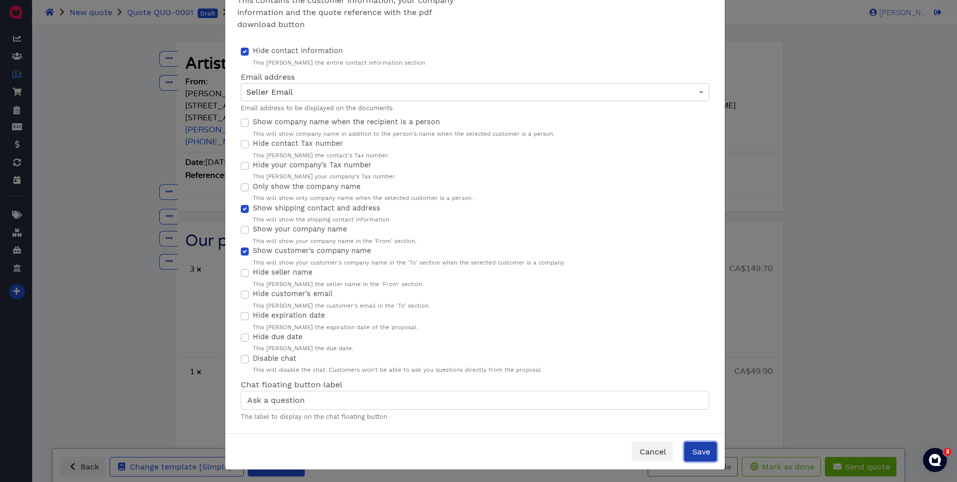
click at [700, 455] on span "Save" at bounding box center [701, 452] width 20 height 10
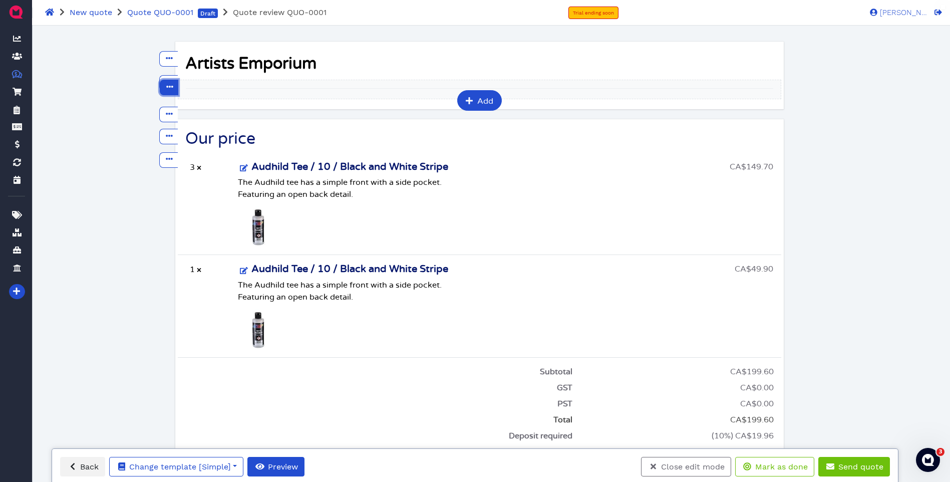
click at [169, 88] on icon at bounding box center [169, 86] width 7 height 7
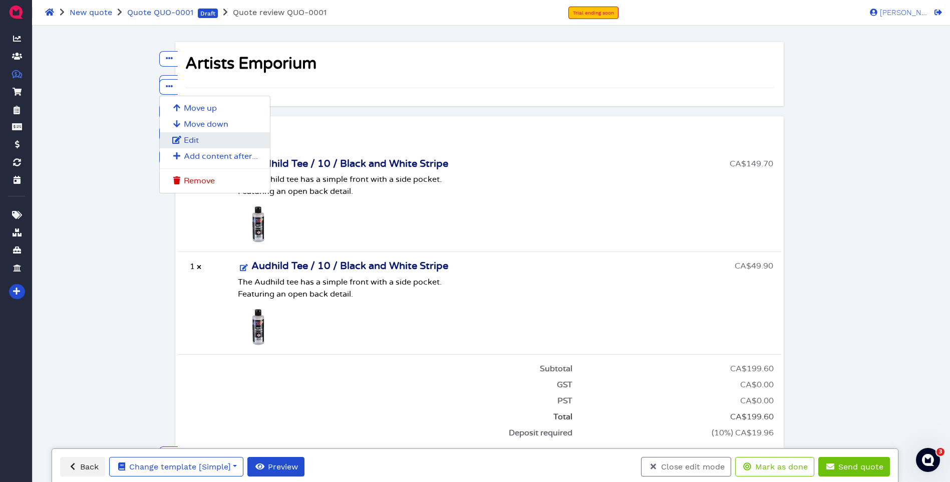
click at [200, 140] on button "Edit" at bounding box center [215, 140] width 110 height 16
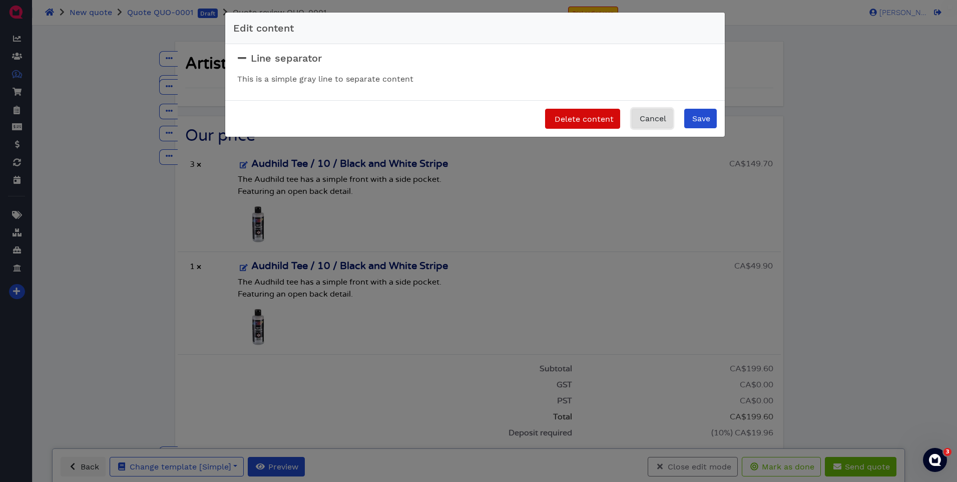
click at [655, 122] on span "Cancel" at bounding box center [652, 119] width 28 height 10
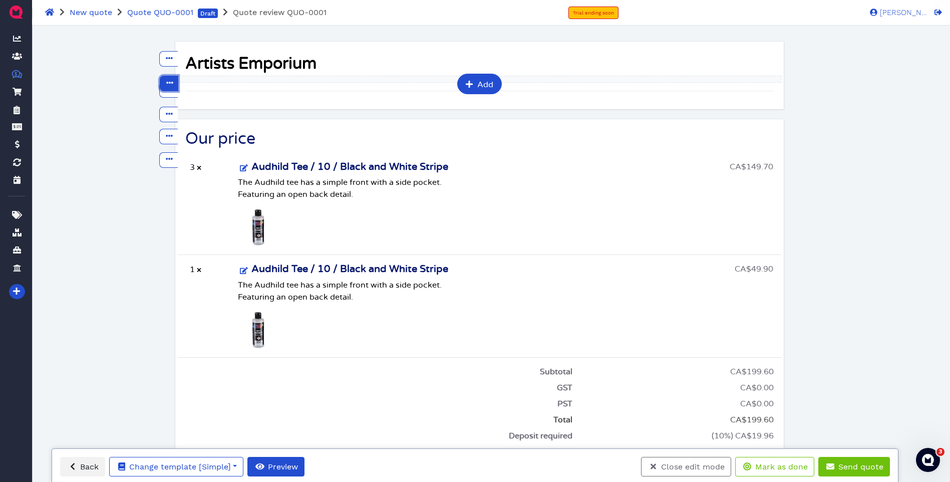
click at [175, 78] on button at bounding box center [169, 84] width 19 height 16
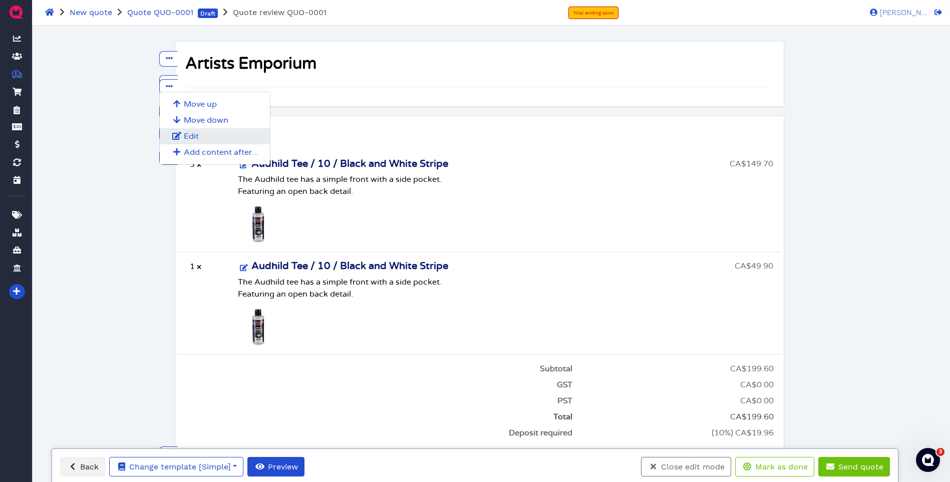
click at [204, 135] on button "Edit" at bounding box center [215, 136] width 110 height 16
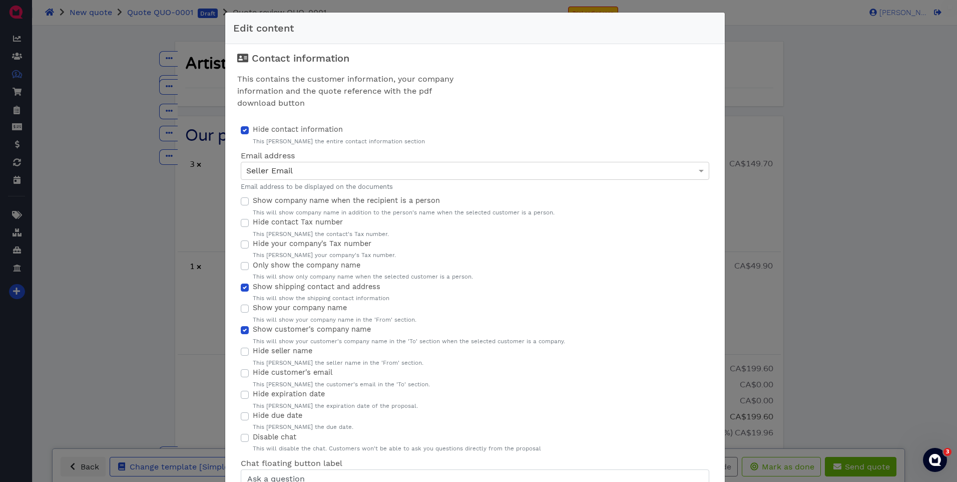
click at [253, 131] on label "Hide contact information" at bounding box center [298, 129] width 90 height 11
click at [241, 131] on input "Hide contact information" at bounding box center [245, 129] width 8 height 10
checkbox input "false"
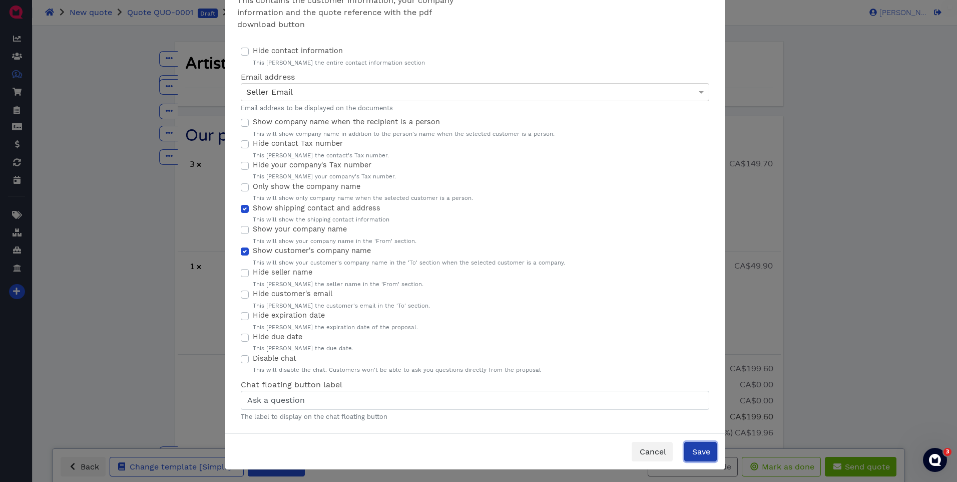
click at [705, 455] on span "Save" at bounding box center [701, 452] width 20 height 10
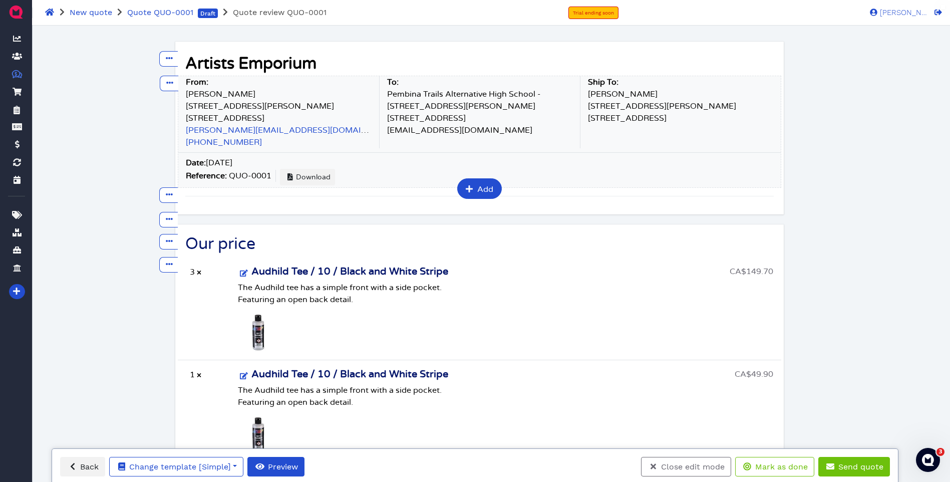
click at [208, 83] on strong "From :" at bounding box center [197, 82] width 23 height 8
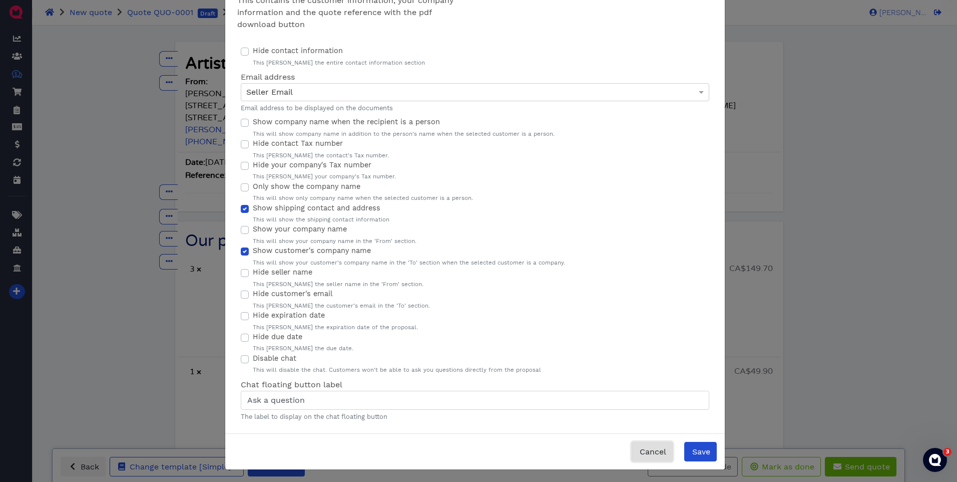
click at [646, 448] on span "Cancel" at bounding box center [652, 452] width 28 height 10
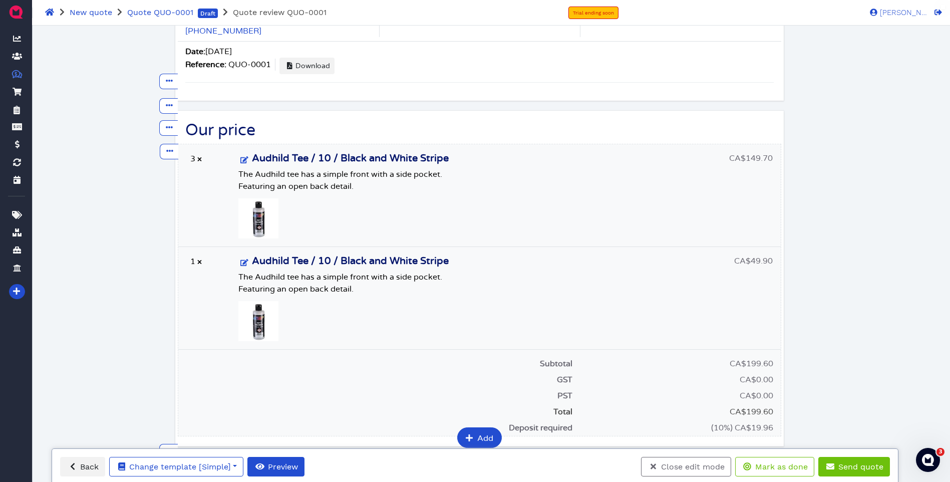
scroll to position [50, 0]
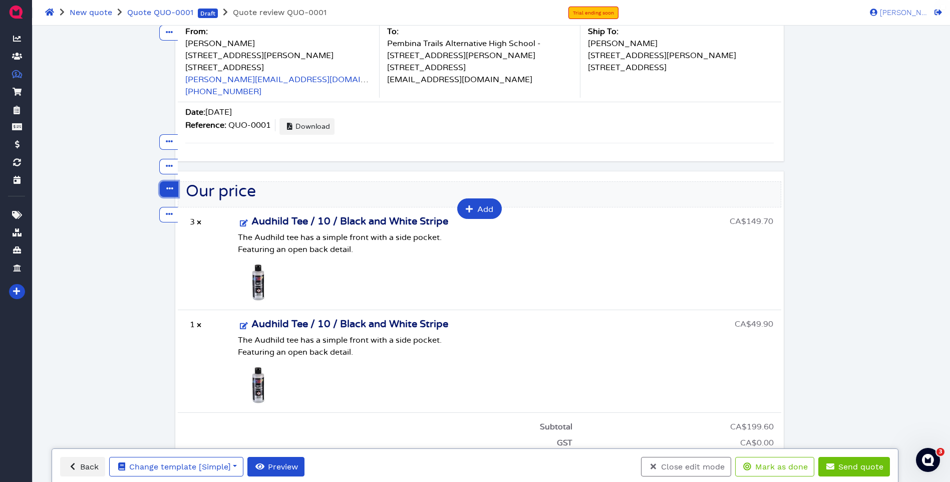
click at [168, 189] on icon at bounding box center [169, 188] width 7 height 7
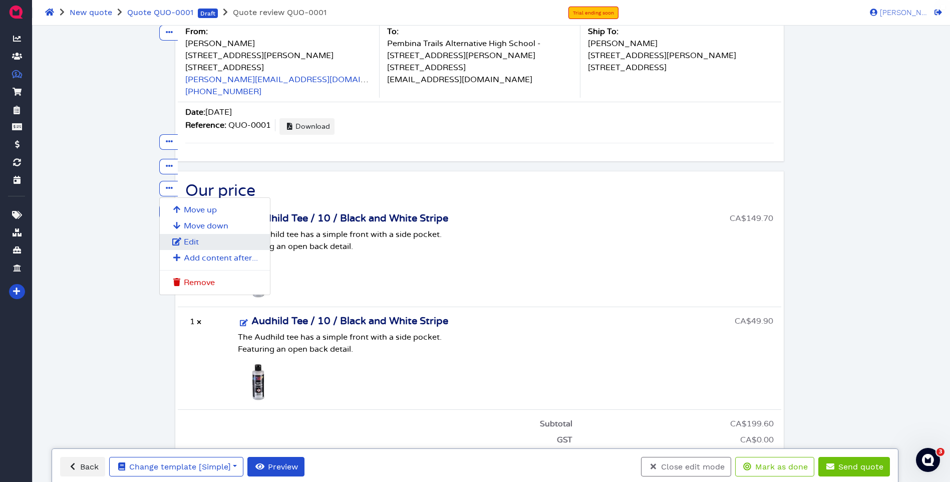
click at [195, 241] on span "Edit" at bounding box center [191, 242] width 15 height 8
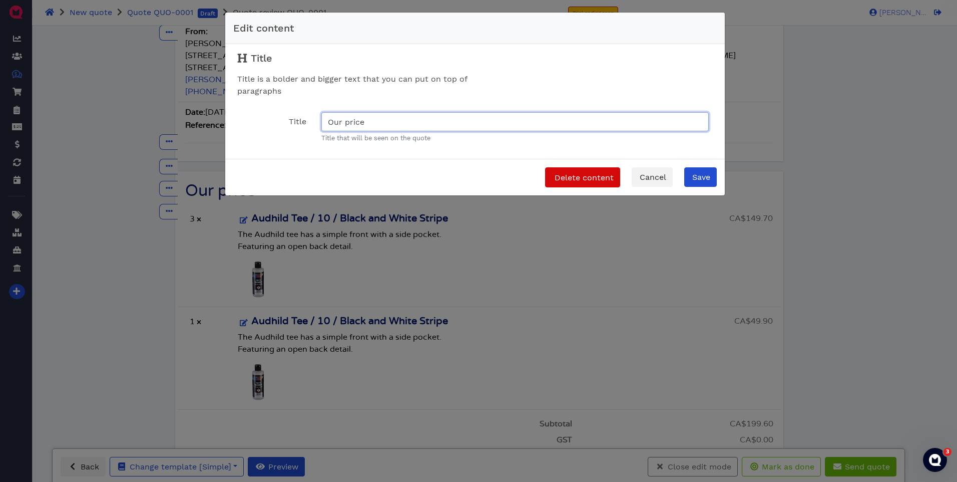
drag, startPoint x: 452, startPoint y: 123, endPoint x: 306, endPoint y: 123, distance: 145.7
click at [306, 123] on div "Title Our price Title that will be seen on the quote" at bounding box center [475, 127] width 484 height 31
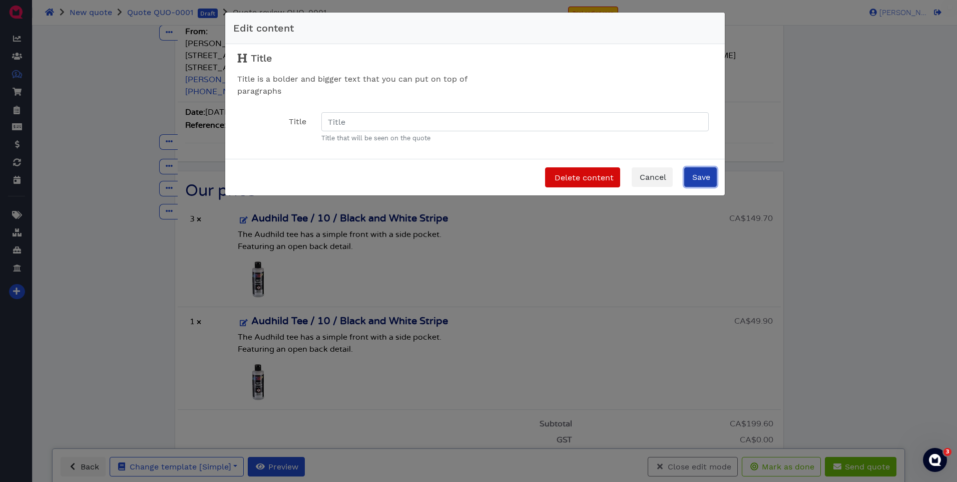
click at [708, 175] on span "Save" at bounding box center [701, 177] width 20 height 10
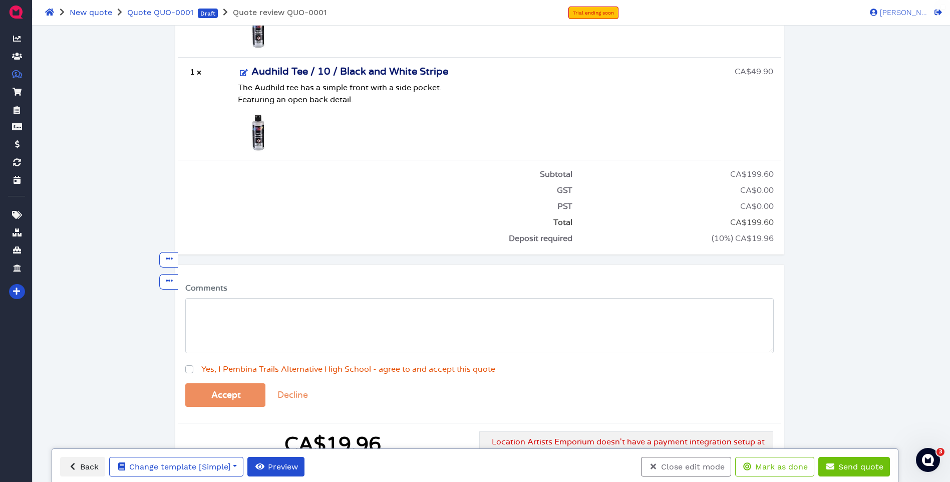
scroll to position [359, 0]
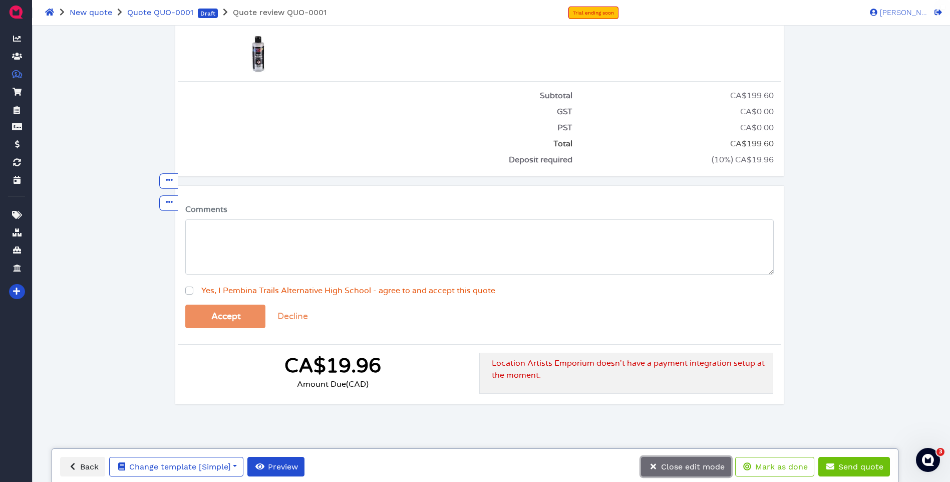
click at [699, 467] on span "Close edit mode" at bounding box center [691, 467] width 65 height 10
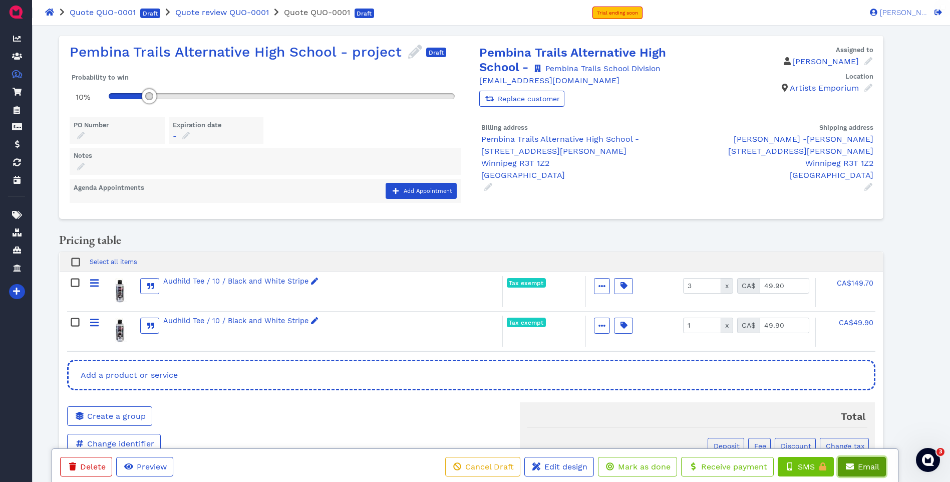
click at [860, 469] on span "Email" at bounding box center [867, 467] width 23 height 10
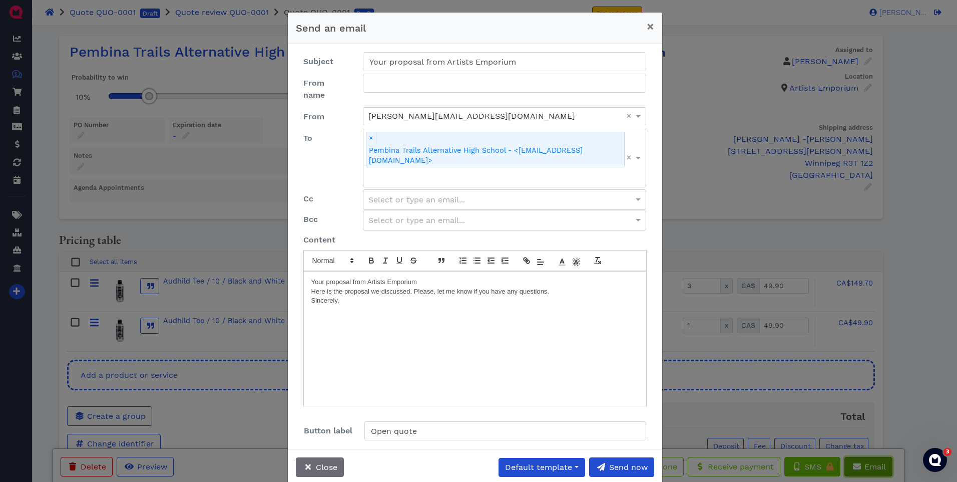
type input "Your proposal from Artists Emporium"
type input "Open quote"
click at [621, 462] on span "Send now" at bounding box center [628, 467] width 40 height 10
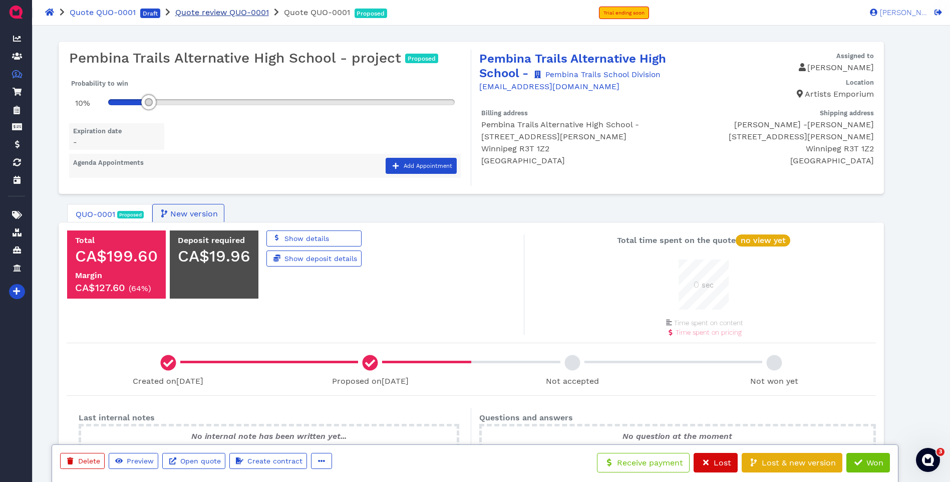
click at [217, 12] on span "Quote review QUO-0001" at bounding box center [222, 13] width 94 height 10
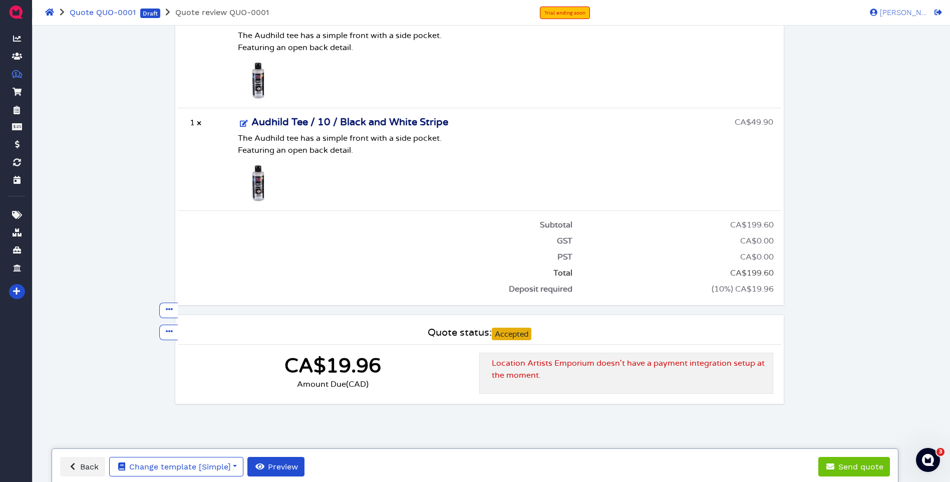
scroll to position [230, 0]
click at [109, 14] on span "Quote QUO-0001" at bounding box center [103, 13] width 66 height 10
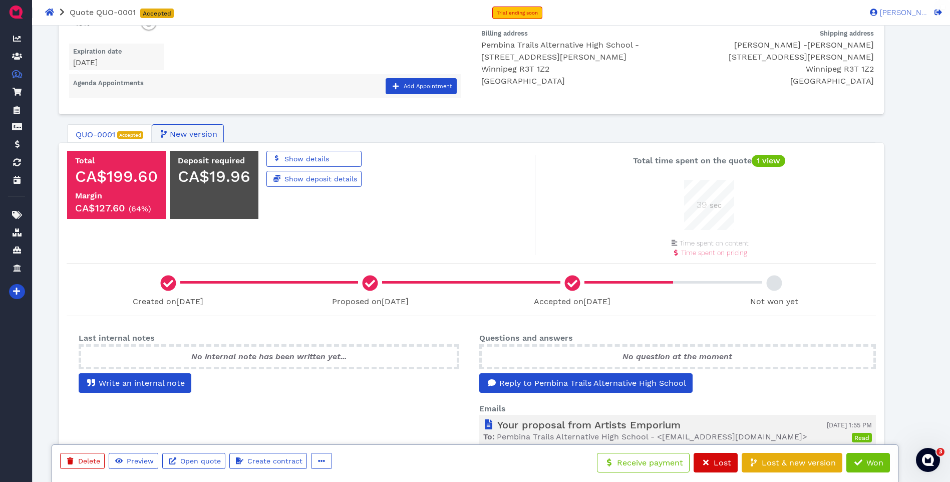
scroll to position [50, 0]
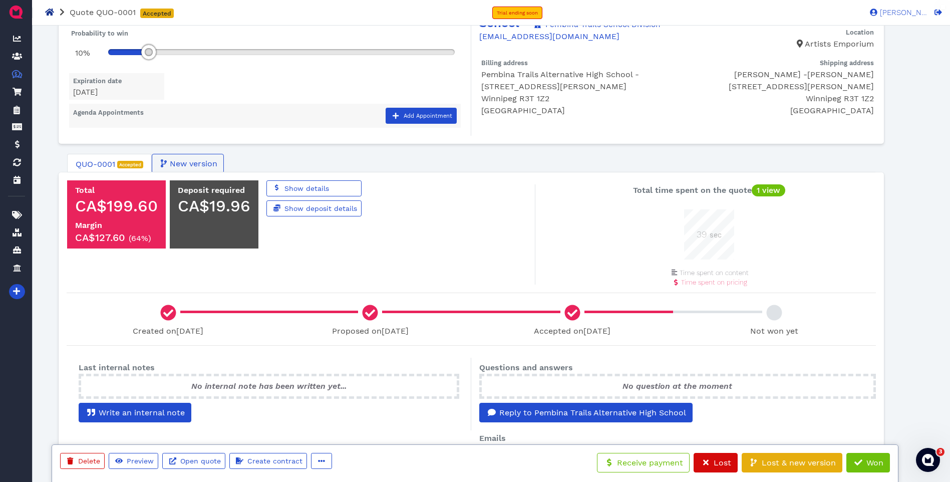
click at [48, 12] on icon at bounding box center [49, 12] width 9 height 7
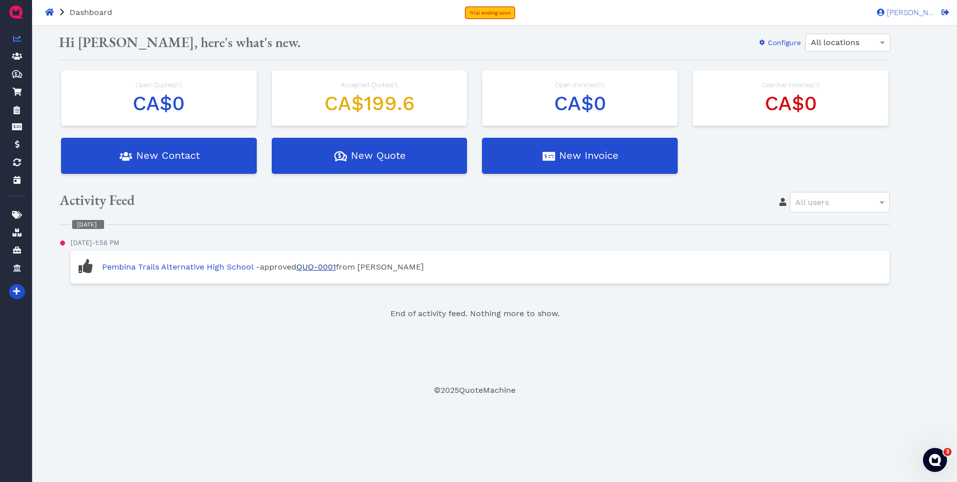
click at [318, 263] on link "QUO-0001" at bounding box center [316, 267] width 40 height 10
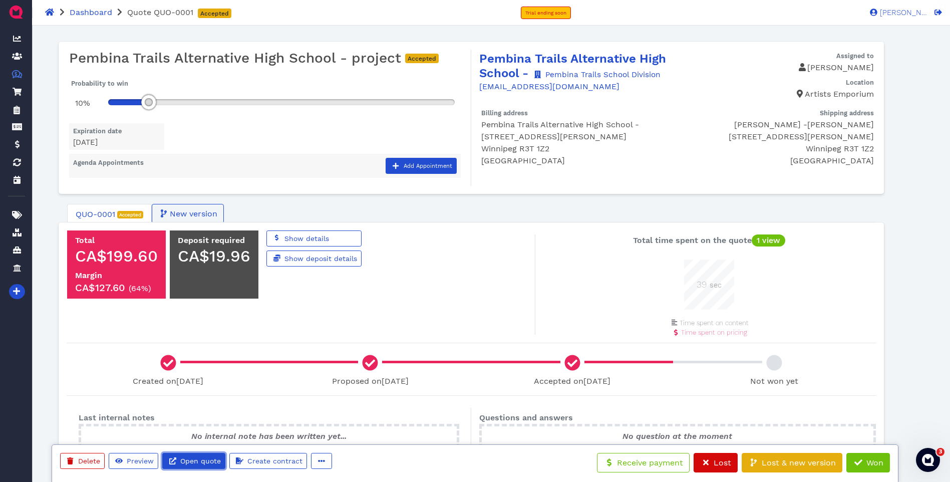
click at [192, 460] on span "Open quote" at bounding box center [200, 461] width 42 height 8
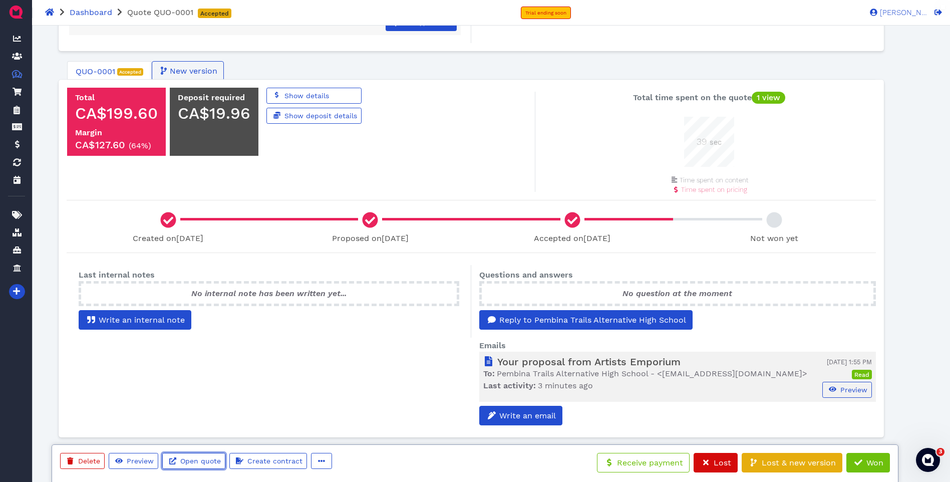
scroll to position [250, 0]
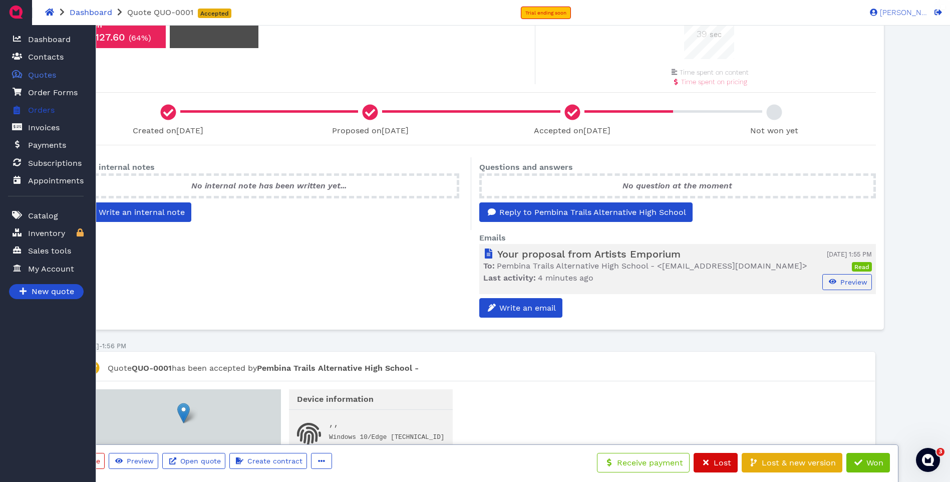
click at [39, 112] on span "Orders" at bounding box center [41, 110] width 27 height 12
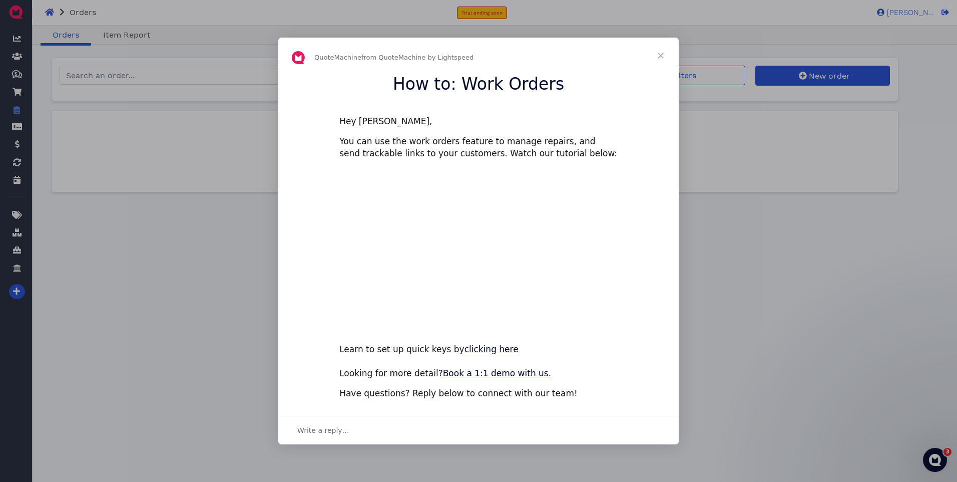
click at [663, 55] on span "Close" at bounding box center [661, 56] width 36 height 36
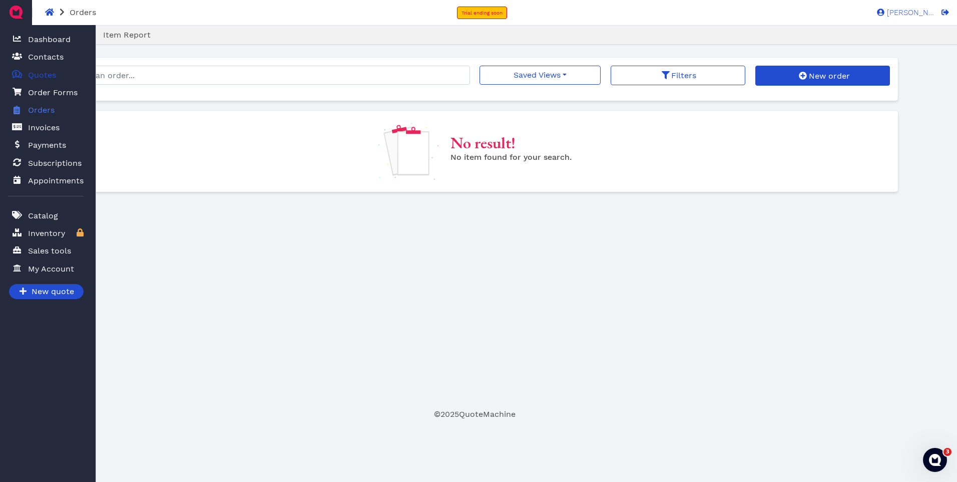
click at [42, 73] on span "Quotes" at bounding box center [42, 75] width 28 height 12
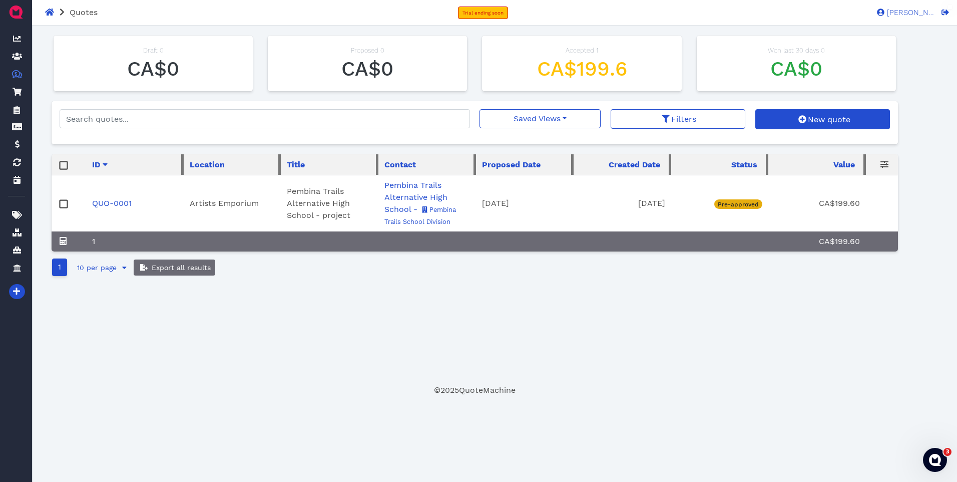
click at [62, 205] on rect at bounding box center [64, 204] width 8 height 8
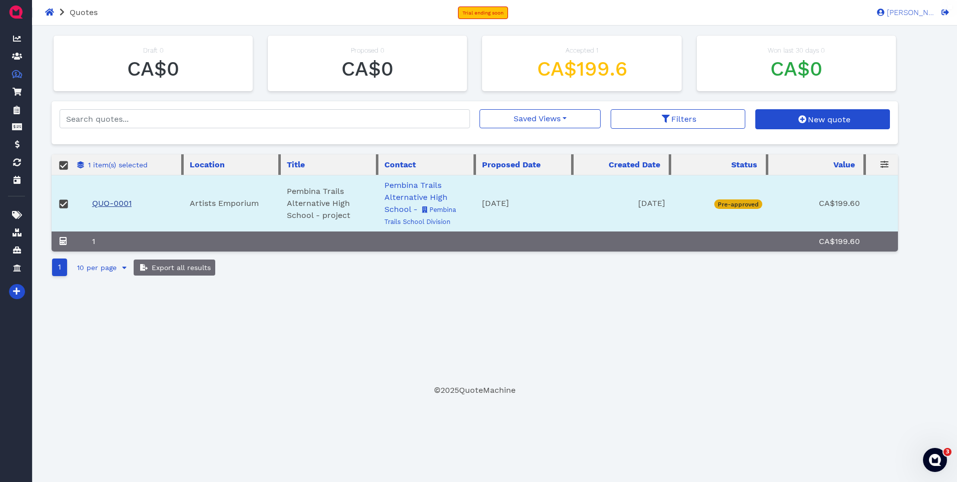
click at [119, 202] on link "QUO-0001" at bounding box center [112, 203] width 40 height 10
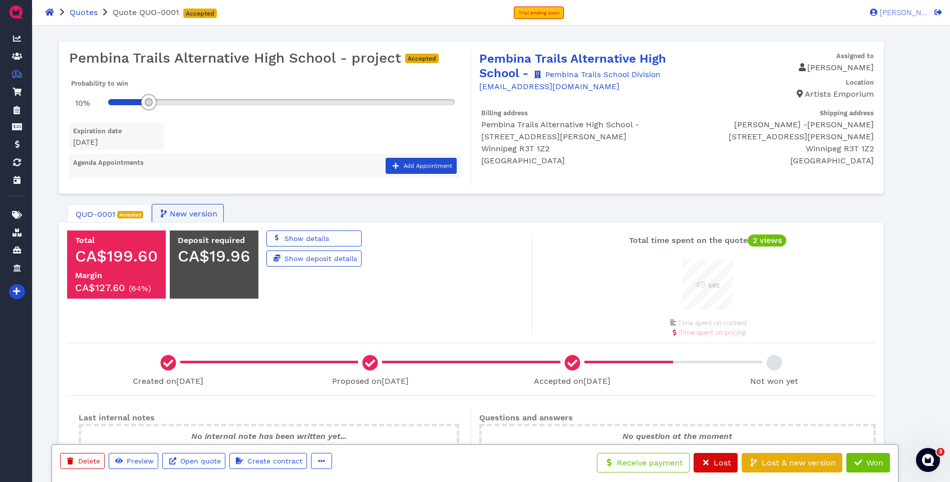
scroll to position [50, 50]
click at [861, 457] on span at bounding box center [857, 463] width 10 height 12
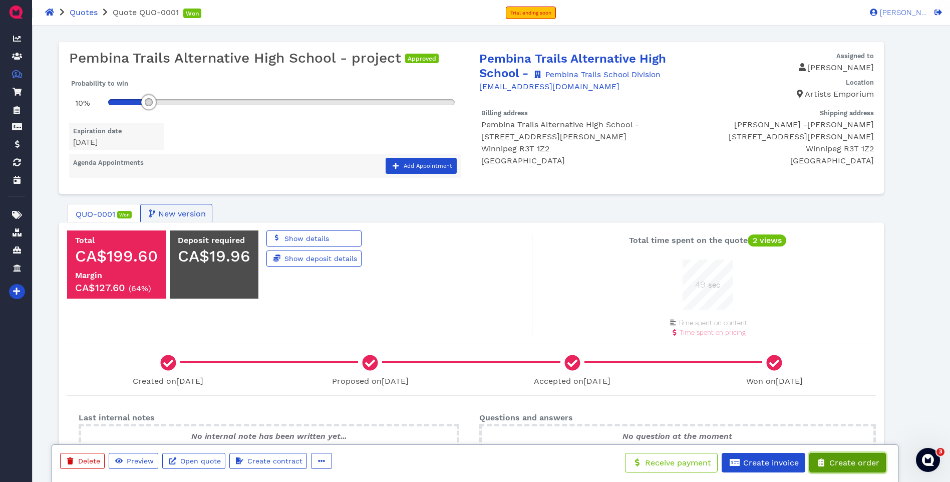
click at [855, 466] on span "Create order" at bounding box center [853, 463] width 52 height 10
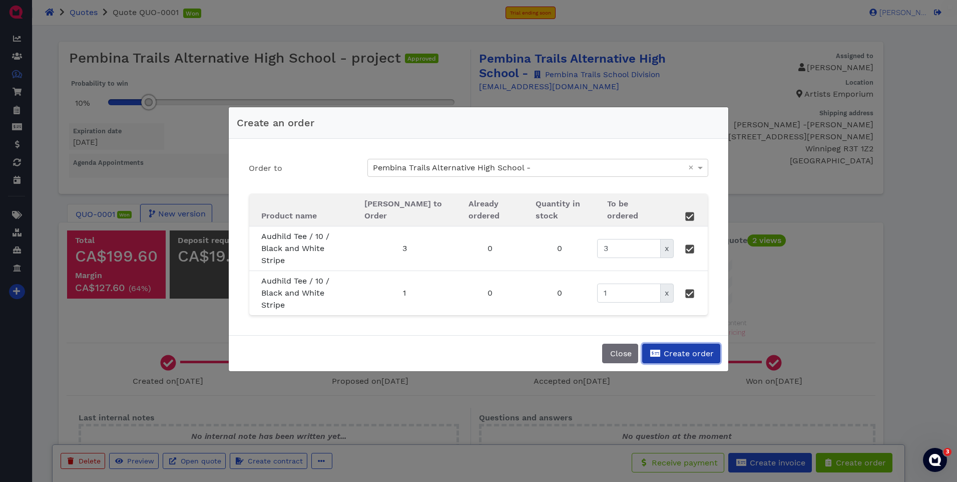
click at [672, 348] on span "Create order" at bounding box center [688, 353] width 52 height 10
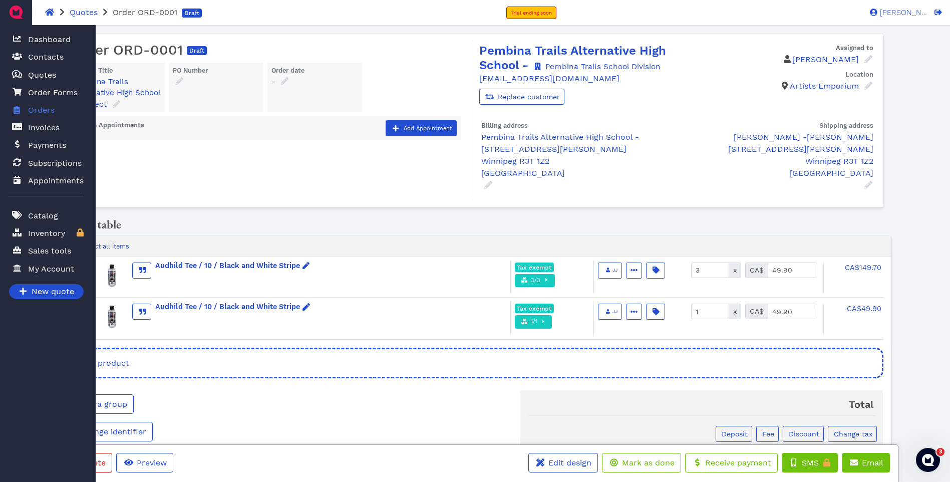
click at [36, 111] on span "Orders" at bounding box center [41, 110] width 27 height 12
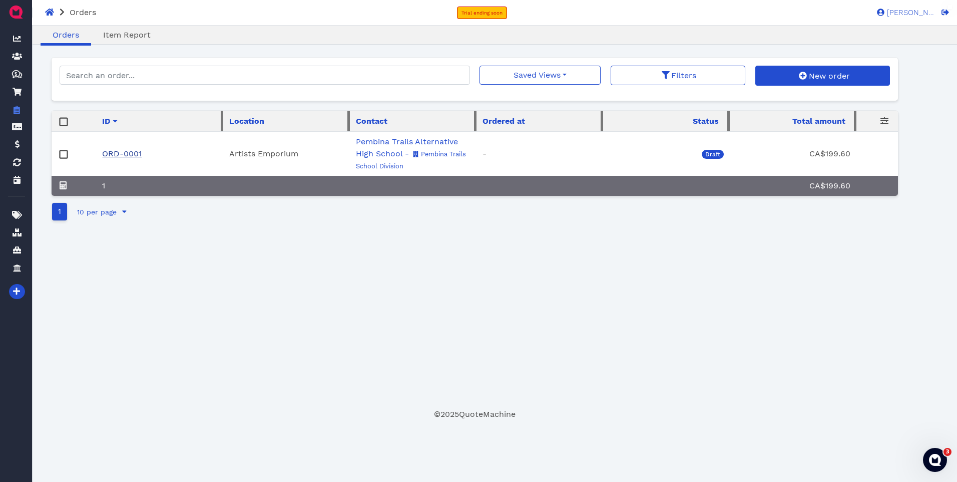
click at [124, 149] on link "ORD-0001" at bounding box center [122, 154] width 40 height 10
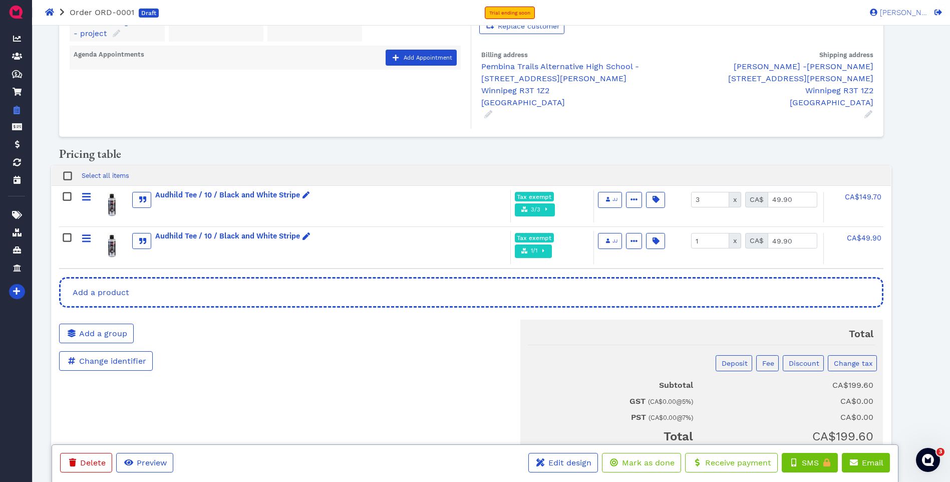
scroll to position [82, 0]
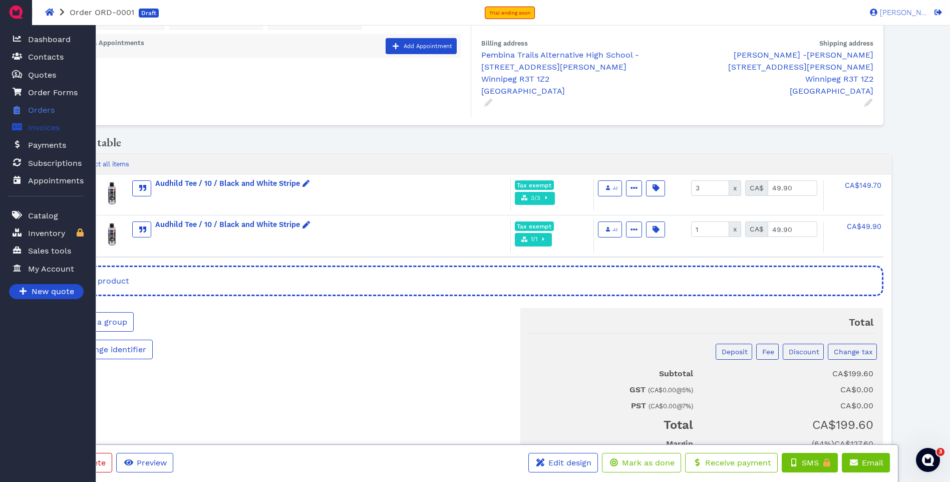
click at [44, 128] on span "Invoices" at bounding box center [44, 128] width 32 height 12
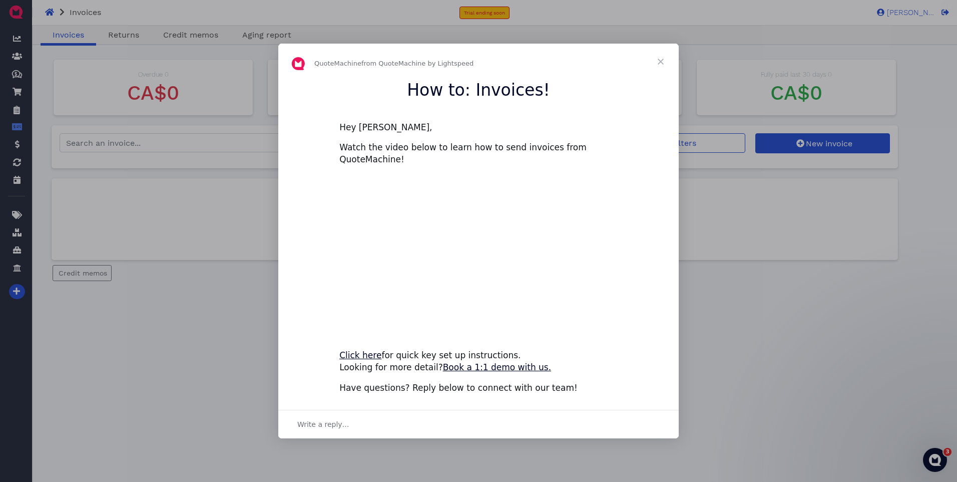
click at [656, 65] on span "Close" at bounding box center [661, 62] width 36 height 36
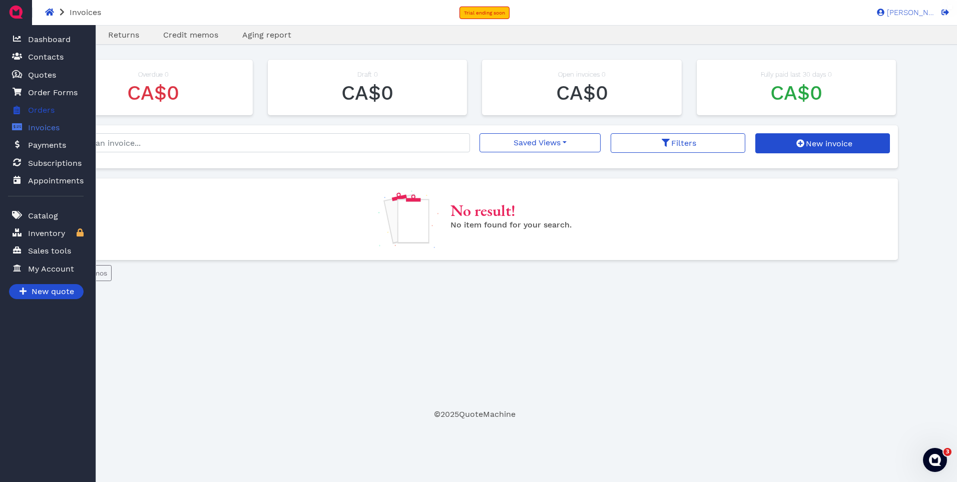
click at [42, 111] on span "Orders" at bounding box center [41, 110] width 27 height 12
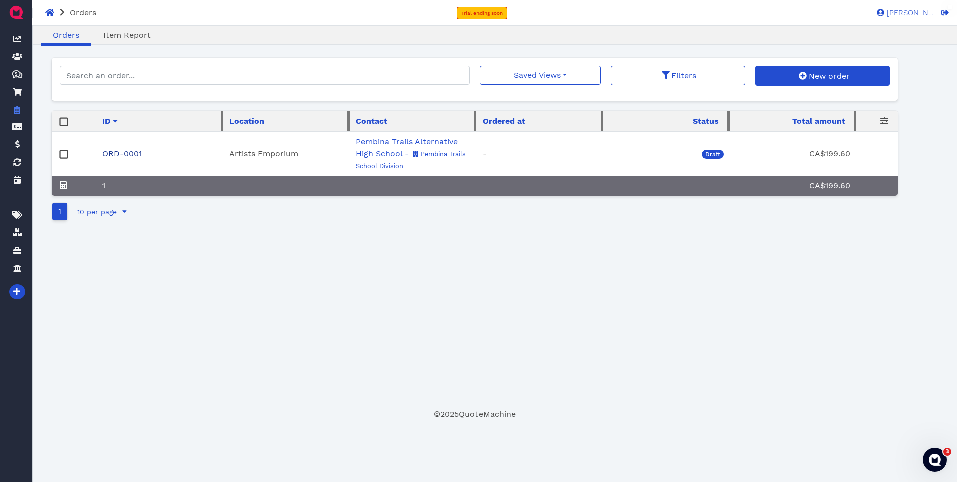
click at [129, 154] on link "ORD-0001" at bounding box center [122, 154] width 40 height 10
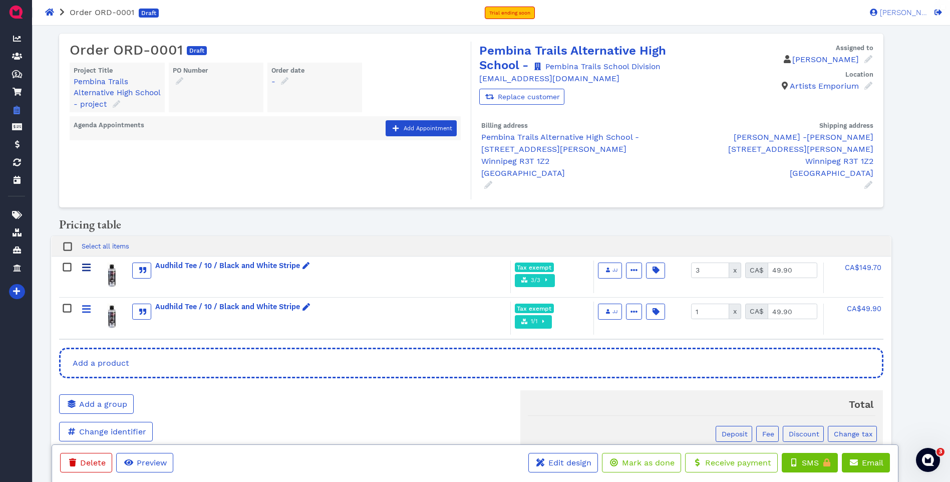
click at [89, 272] on icon at bounding box center [86, 267] width 9 height 10
click at [633, 273] on icon "button" at bounding box center [633, 269] width 7 height 7
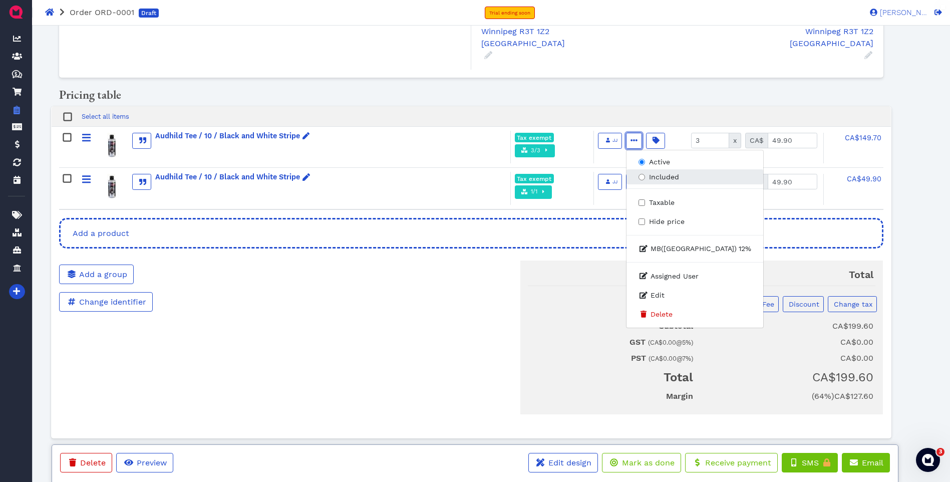
scroll to position [132, 0]
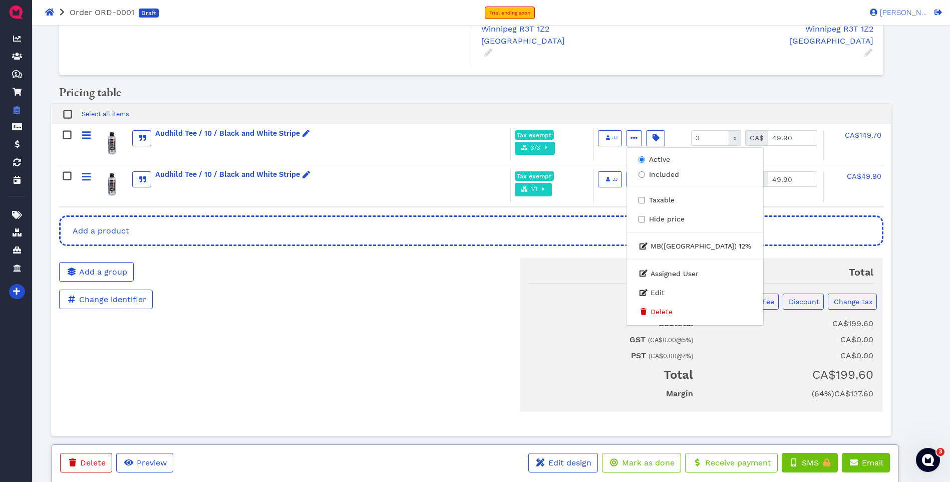
click at [565, 272] on h5 "Total" at bounding box center [701, 271] width 347 height 26
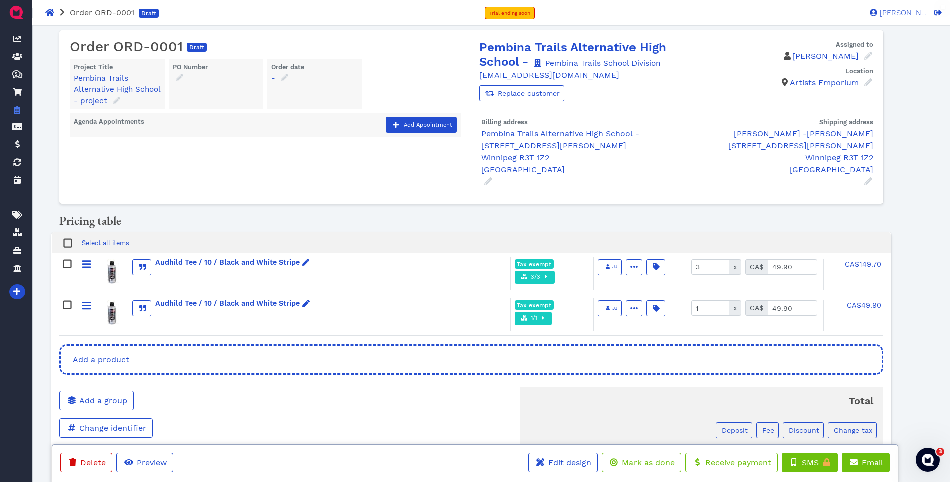
scroll to position [0, 0]
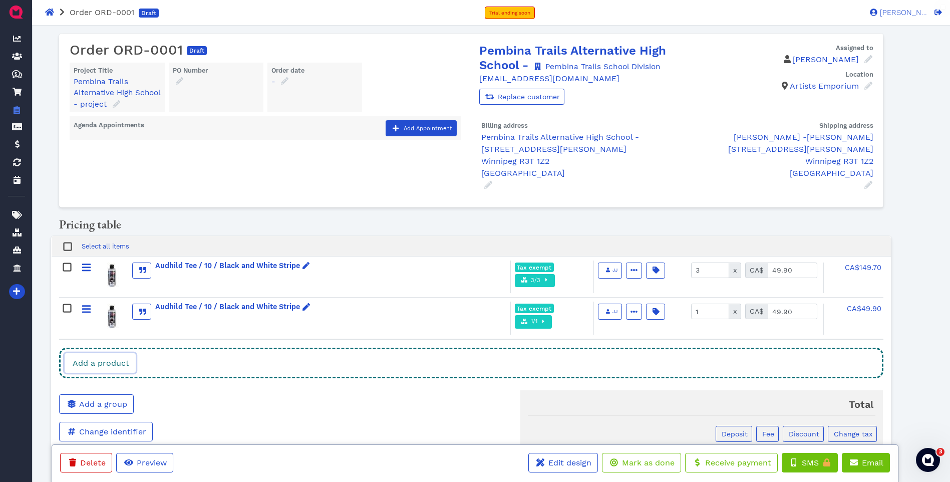
click at [125, 359] on span "Add a product" at bounding box center [100, 363] width 58 height 10
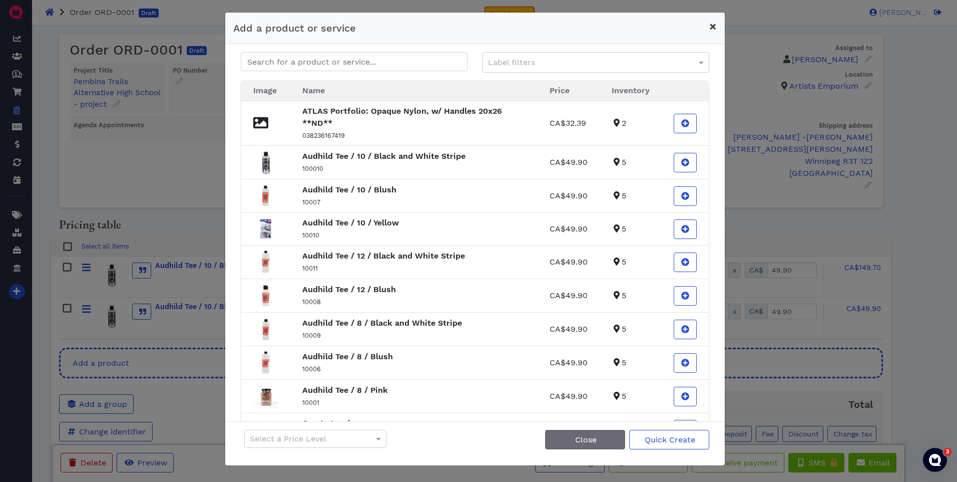
click at [718, 27] on button "×" at bounding box center [713, 27] width 24 height 28
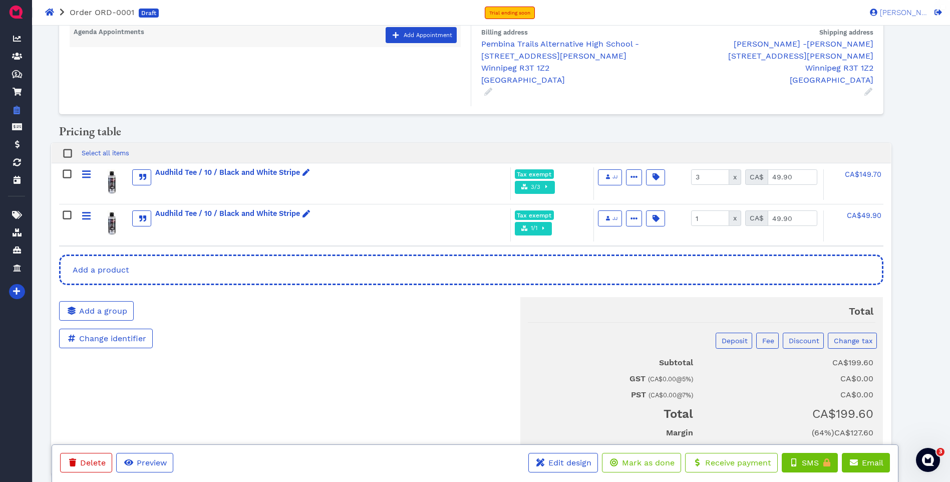
scroll to position [132, 0]
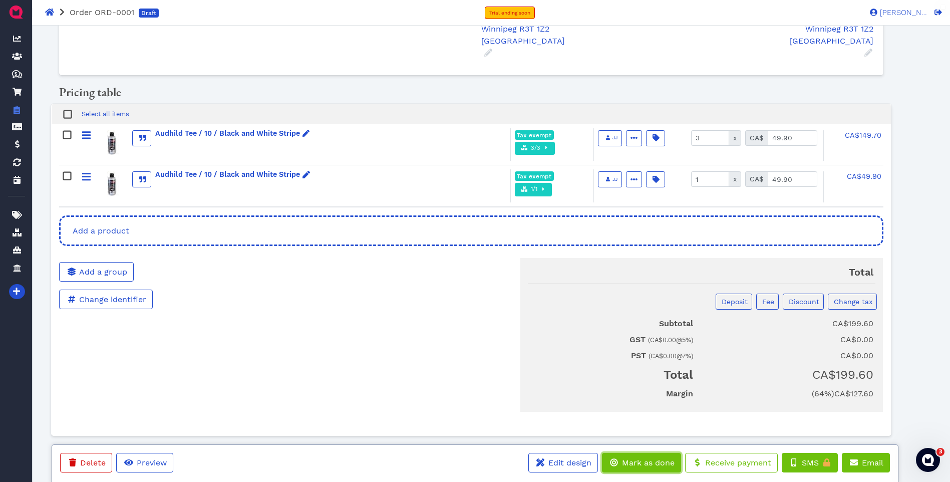
click at [639, 461] on span "Mark as done" at bounding box center [647, 463] width 54 height 10
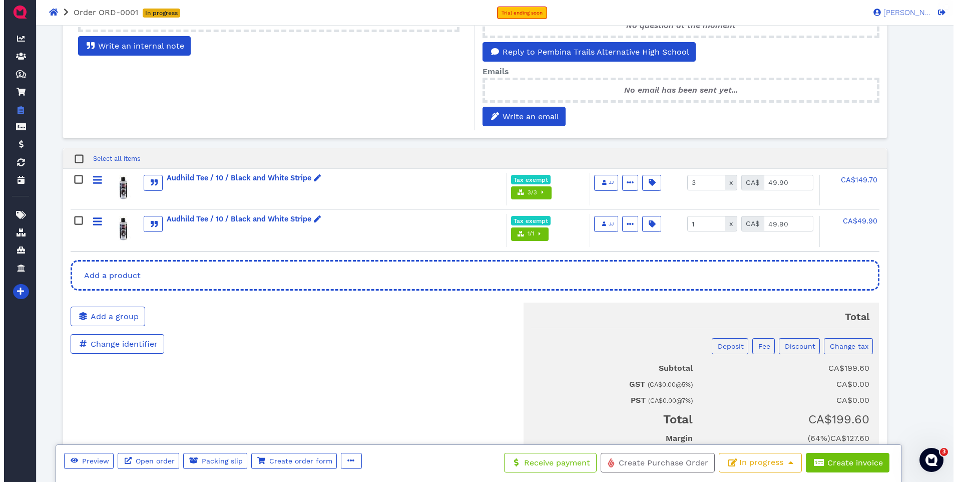
scroll to position [250, 0]
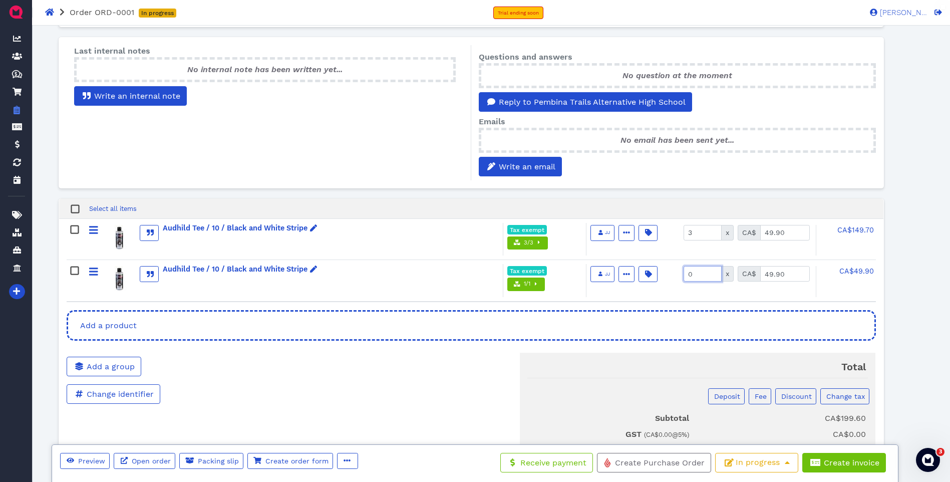
type input "0"
click at [714, 275] on input "0" at bounding box center [702, 274] width 38 height 16
click at [437, 375] on div "Total Deposit Fee Discount Change tax Subtotal CA$149.70 GST ( CA$0.00 @ 5 %) C…" at bounding box center [608, 426] width 549 height 166
click at [857, 463] on span "Create invoice" at bounding box center [850, 463] width 57 height 10
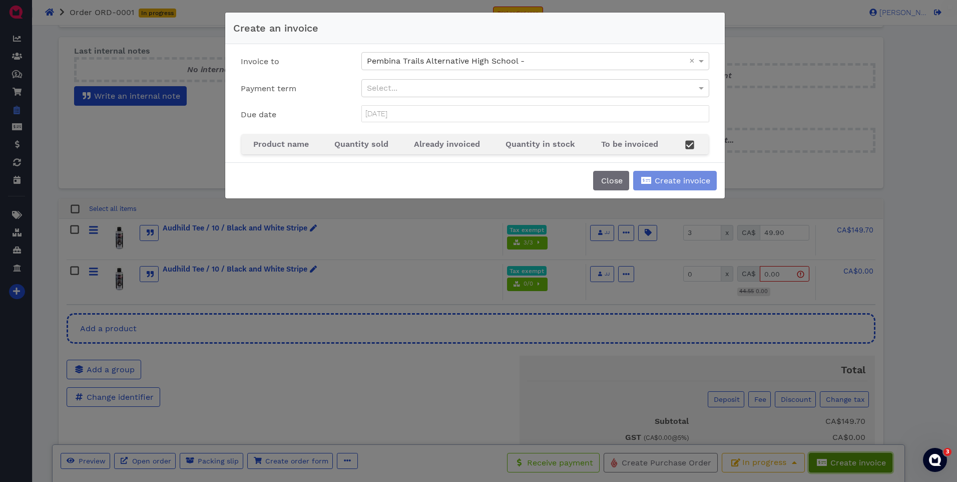
type input "[DATE]"
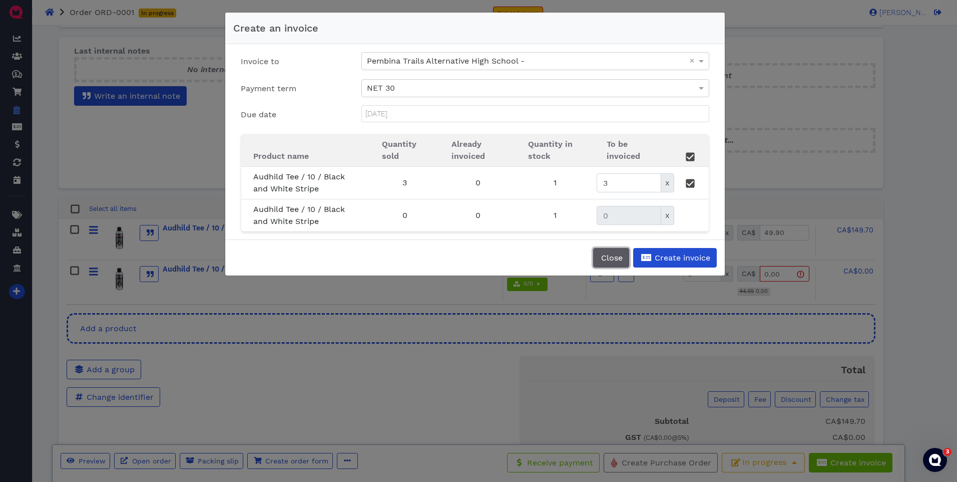
click at [612, 260] on span "Close" at bounding box center [611, 258] width 23 height 10
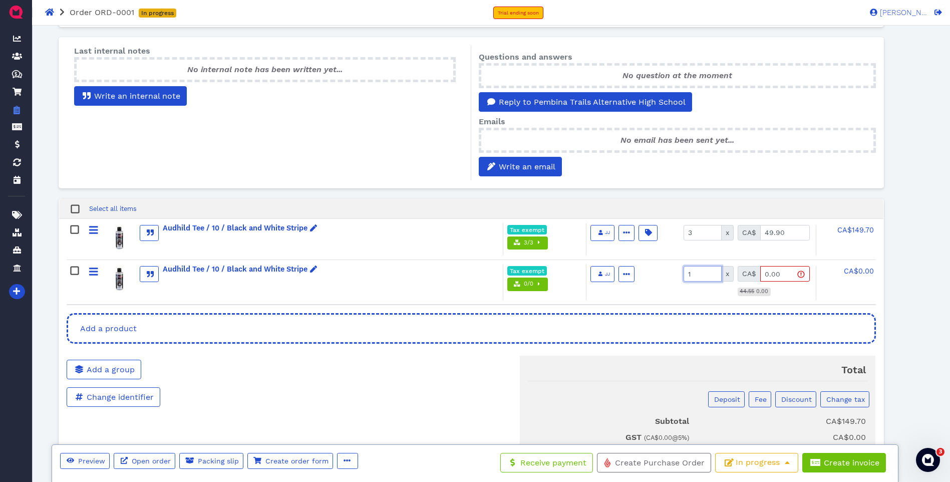
type input "1"
click at [713, 272] on input "1" at bounding box center [702, 274] width 38 height 16
click at [850, 460] on span "Create invoice" at bounding box center [850, 463] width 57 height 10
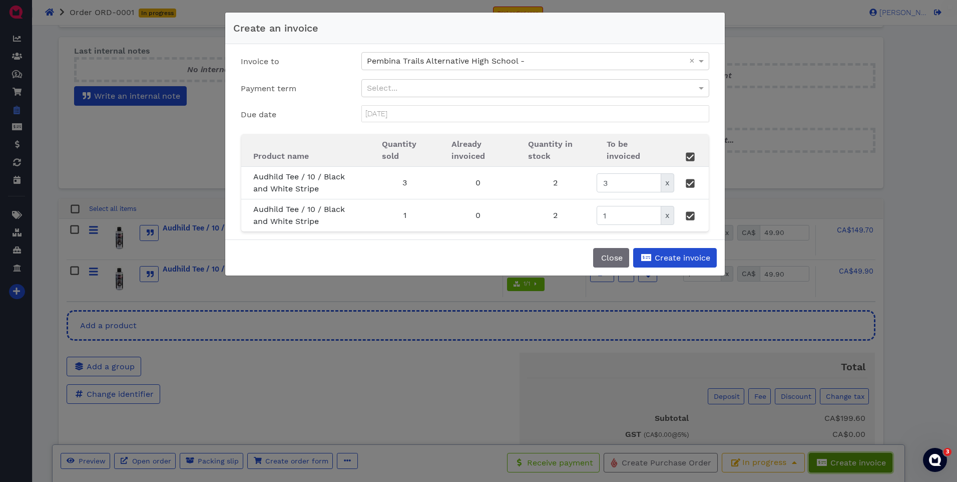
type input "[DATE]"
type input "2"
click at [556, 252] on div "Close Create invoice" at bounding box center [475, 257] width 500 height 36
click at [669, 259] on span "Create invoice" at bounding box center [681, 258] width 57 height 10
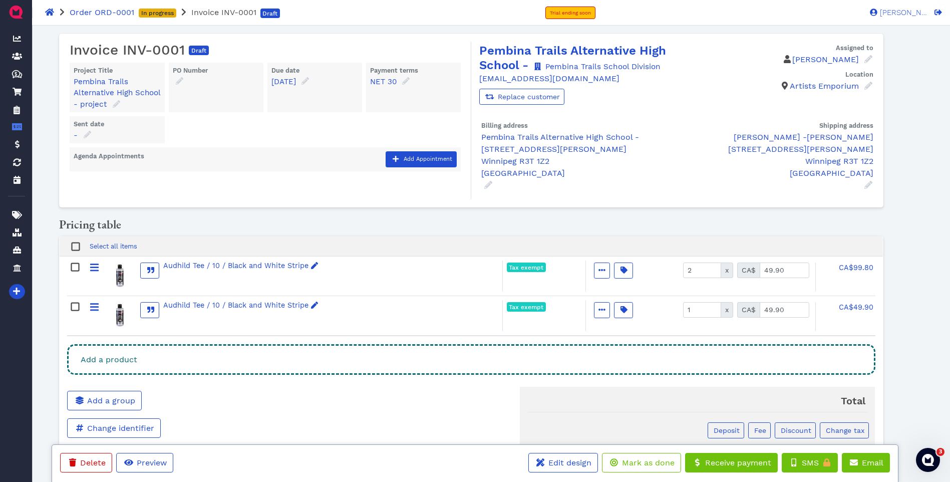
scroll to position [129, 0]
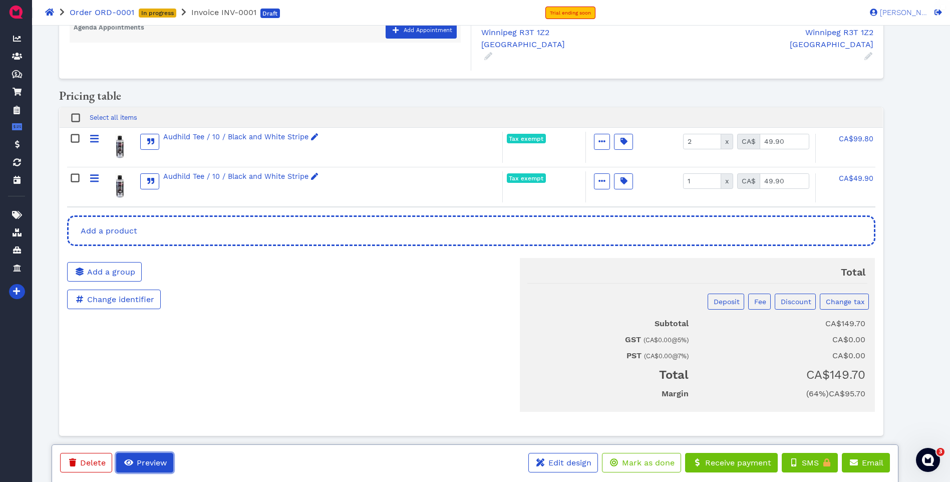
click at [150, 457] on button "Preview" at bounding box center [144, 463] width 57 height 20
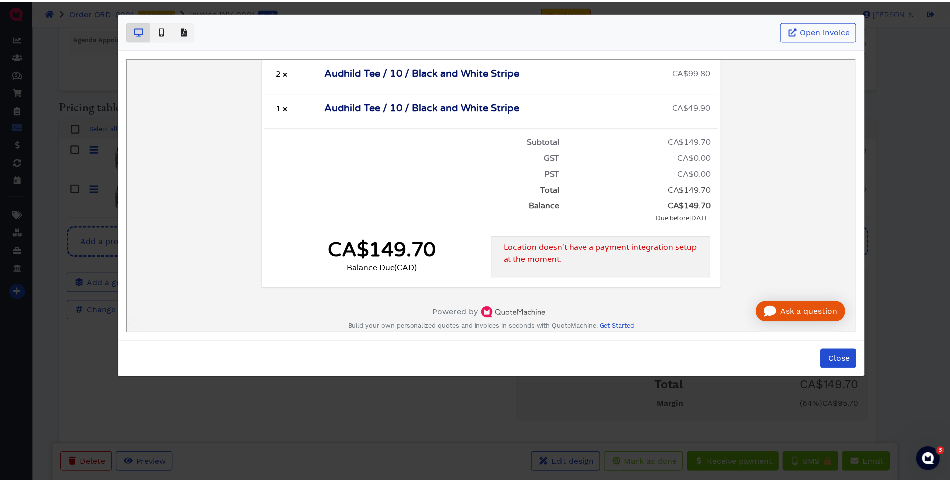
scroll to position [0, 0]
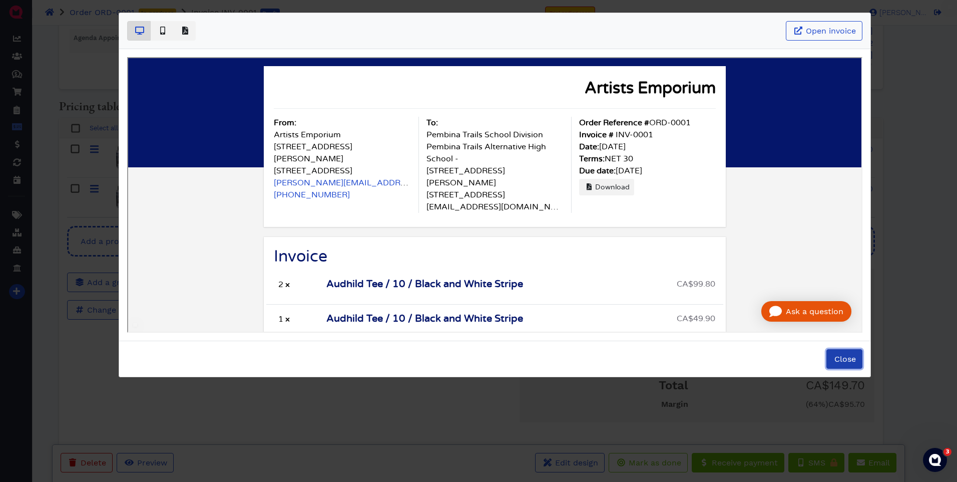
click at [861, 357] on button "Close" at bounding box center [844, 359] width 36 height 20
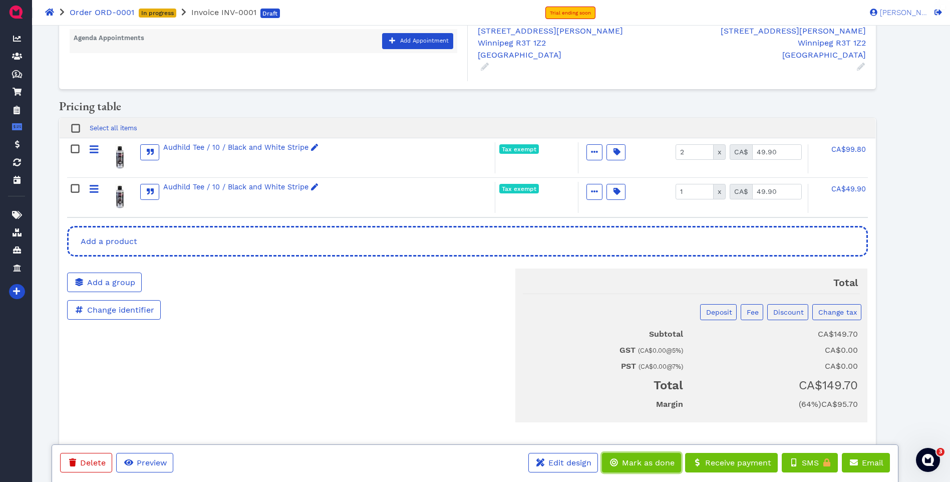
click at [638, 466] on span "Mark as done" at bounding box center [647, 463] width 54 height 10
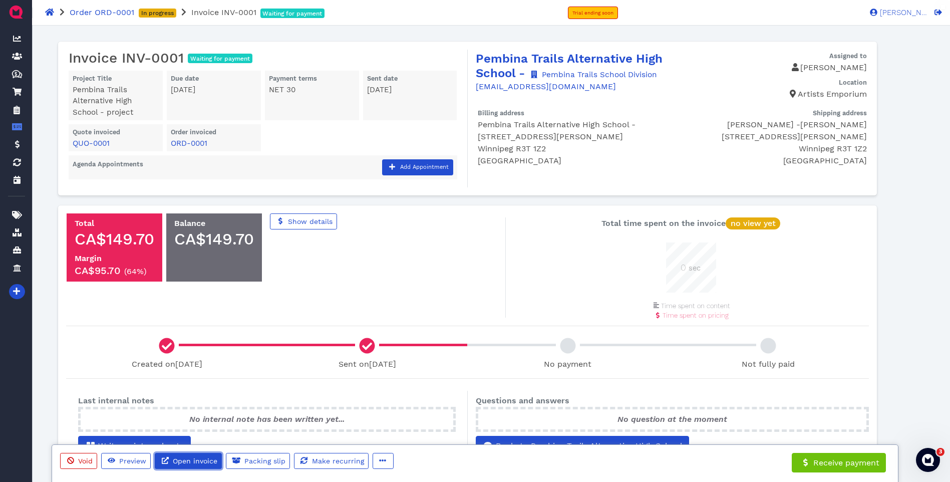
click at [179, 459] on span "Open invoice" at bounding box center [194, 461] width 46 height 8
click at [388, 460] on button "button" at bounding box center [382, 461] width 21 height 16
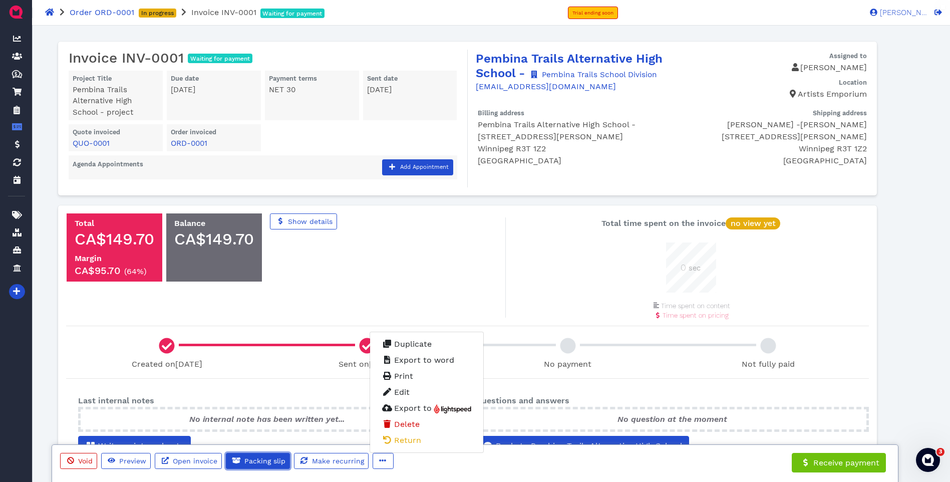
click at [257, 461] on span "Packing slip" at bounding box center [264, 461] width 43 height 8
